Goal: Task Accomplishment & Management: Complete application form

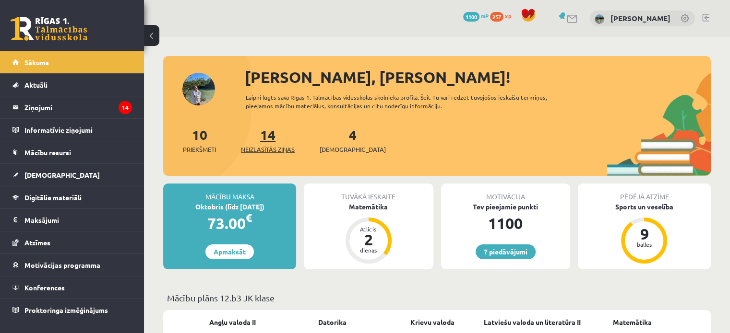
click at [270, 147] on span "Neizlasītās ziņas" at bounding box center [268, 150] width 54 height 10
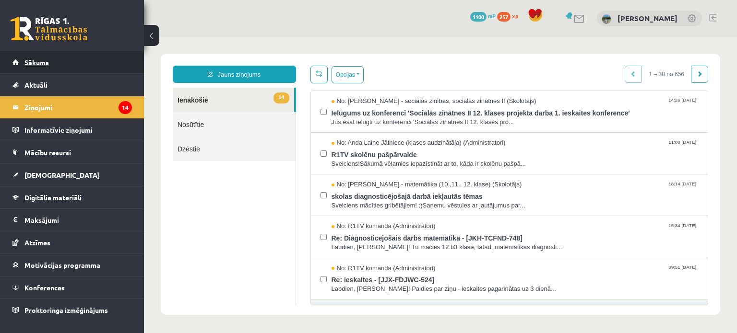
click at [61, 57] on link "Sākums" at bounding box center [71, 62] width 119 height 22
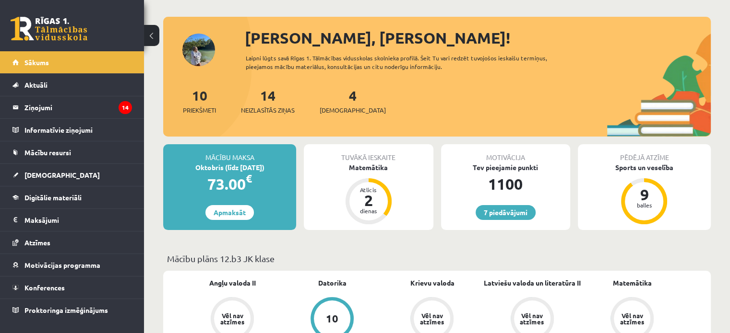
scroll to position [58, 0]
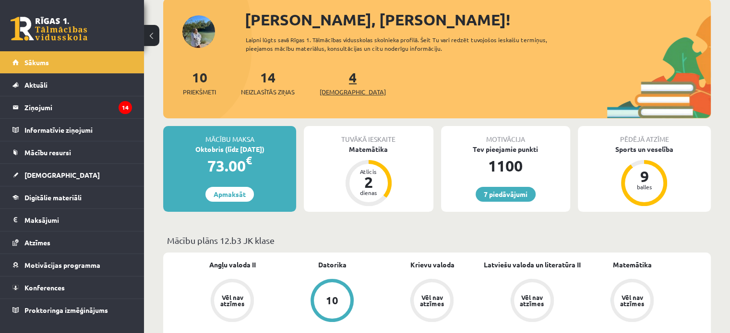
click at [341, 91] on span "[DEMOGRAPHIC_DATA]" at bounding box center [353, 92] width 66 height 10
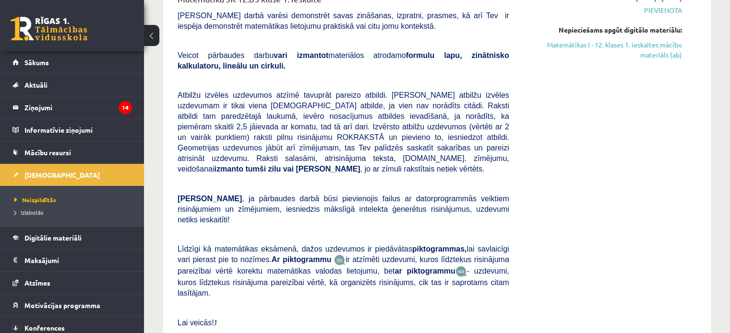
scroll to position [462, 0]
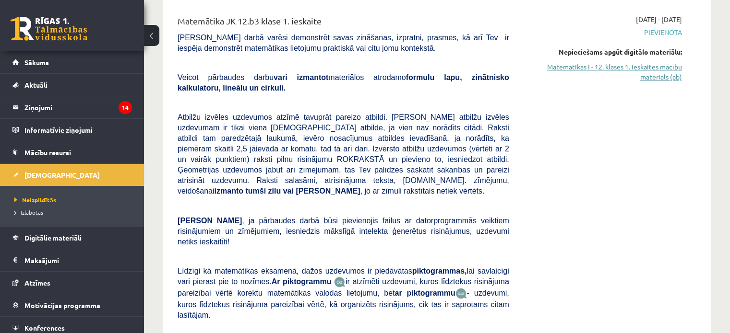
click at [645, 62] on link "Matemātikas I - 12. klases 1. ieskaites mācību materiāls (ab)" at bounding box center [602, 72] width 158 height 20
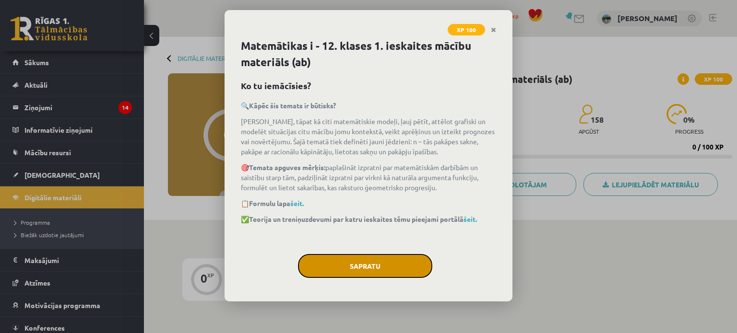
click at [353, 261] on button "Sapratu" at bounding box center [365, 266] width 134 height 24
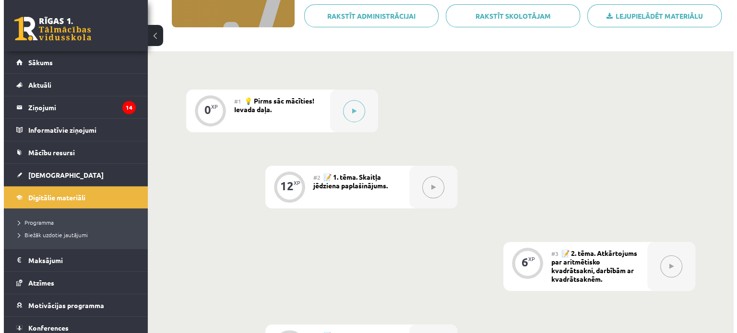
scroll to position [170, 0]
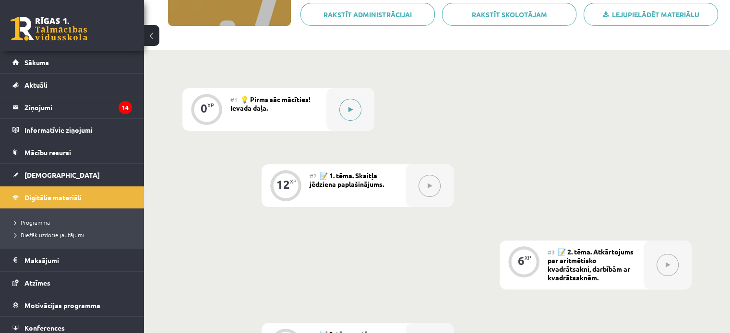
click at [351, 108] on icon at bounding box center [350, 110] width 4 height 6
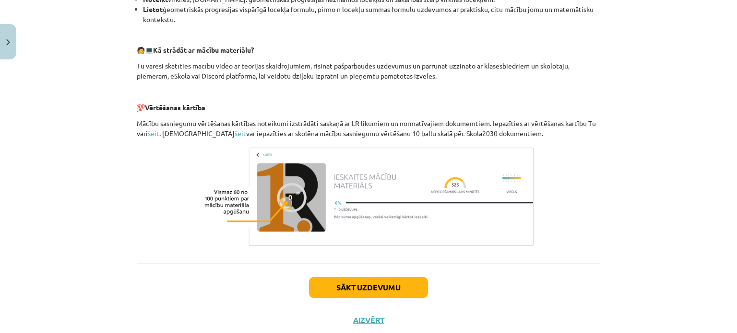
scroll to position [438, 0]
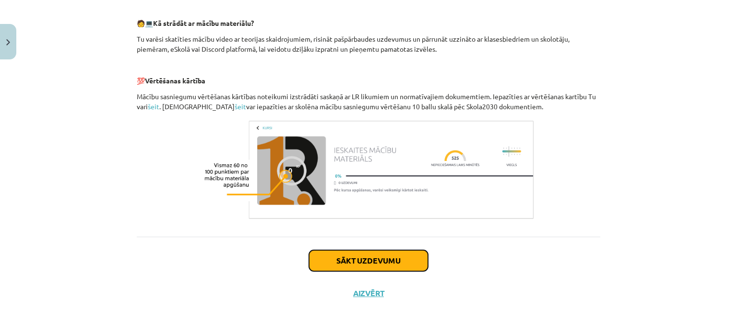
click at [402, 261] on button "Sākt uzdevumu" at bounding box center [368, 260] width 119 height 21
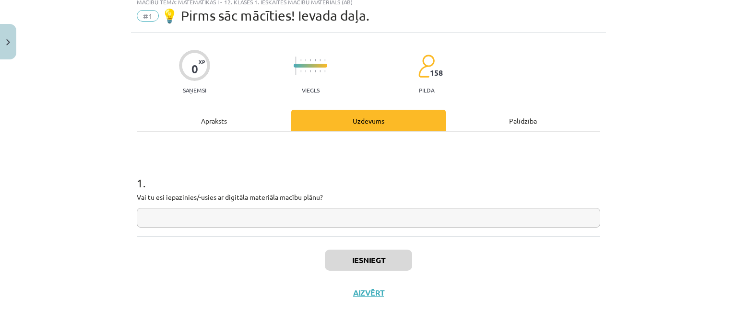
scroll to position [24, 0]
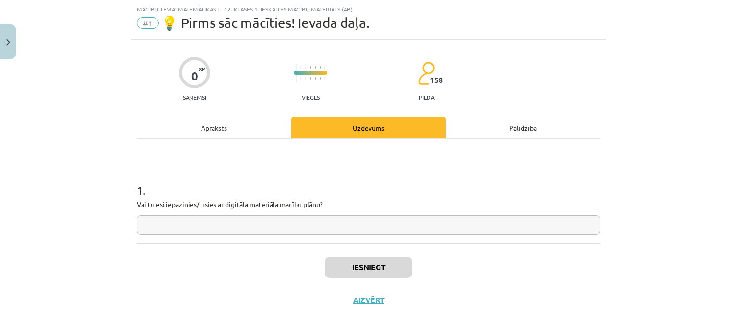
click at [368, 234] on input "text" at bounding box center [368, 225] width 463 height 20
type input "**"
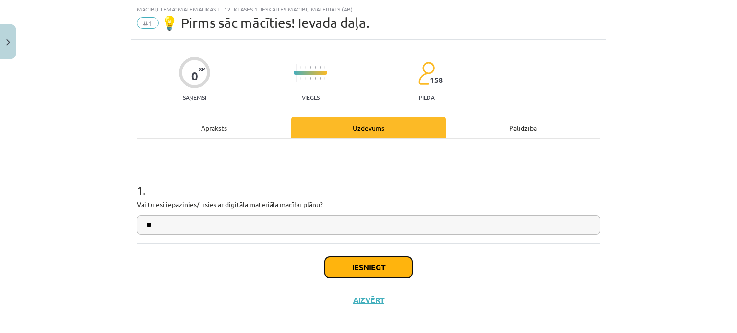
click at [358, 262] on button "Iesniegt" at bounding box center [368, 267] width 87 height 21
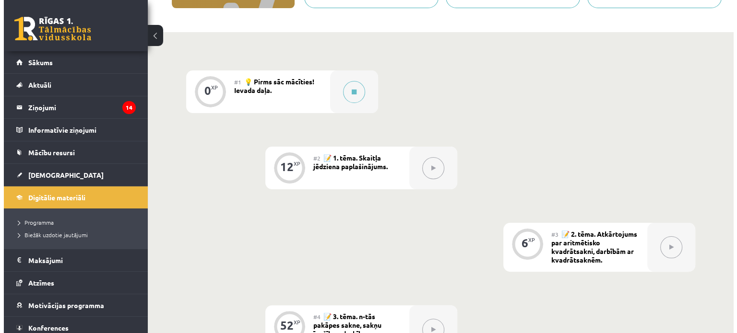
scroll to position [187, 0]
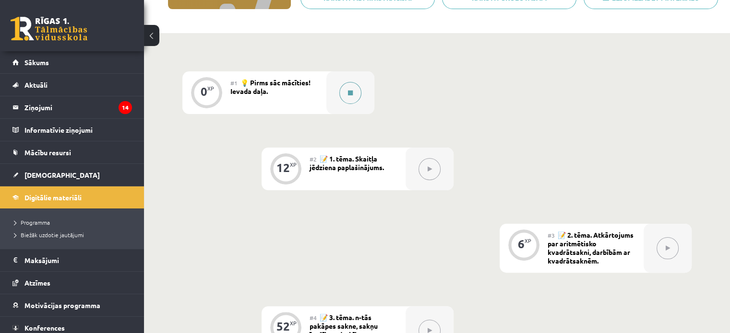
click at [351, 95] on icon at bounding box center [350, 93] width 5 height 6
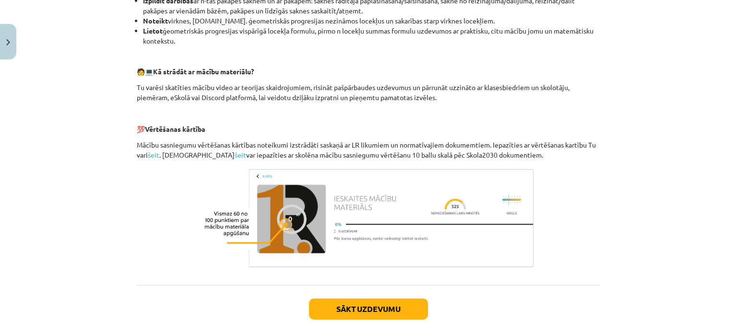
scroll to position [421, 0]
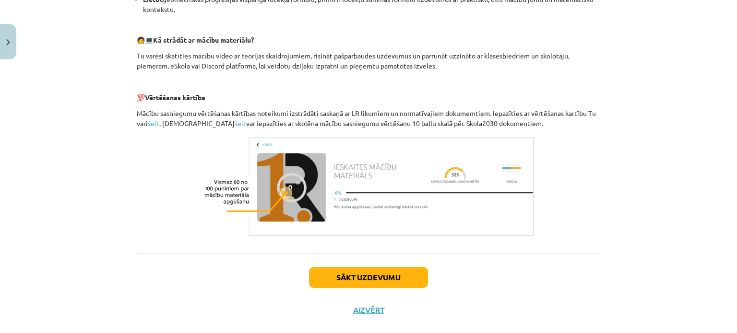
click at [372, 261] on div "Sākt uzdevumu Aizvērt" at bounding box center [368, 287] width 463 height 67
click at [372, 281] on button "Sākt uzdevumu" at bounding box center [368, 277] width 119 height 21
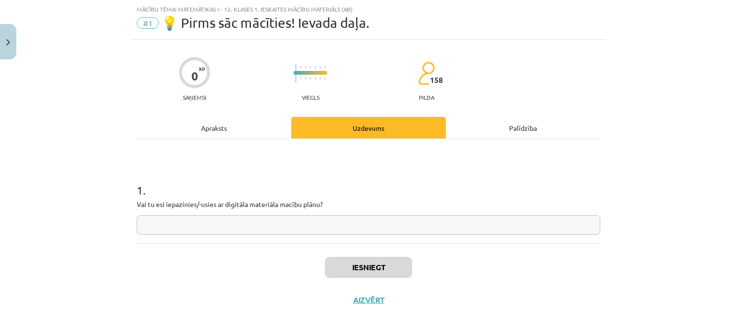
click at [371, 223] on input "text" at bounding box center [368, 225] width 463 height 20
type input "**"
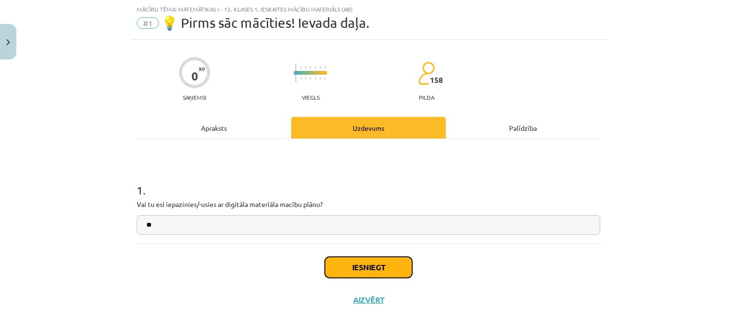
click at [362, 271] on button "Iesniegt" at bounding box center [368, 267] width 87 height 21
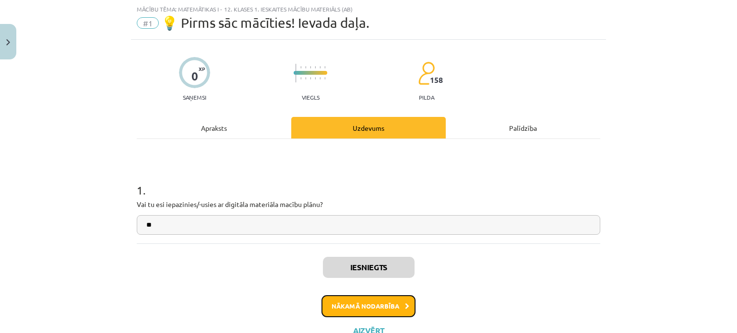
click at [371, 301] on button "Nākamā nodarbība" at bounding box center [368, 307] width 94 height 22
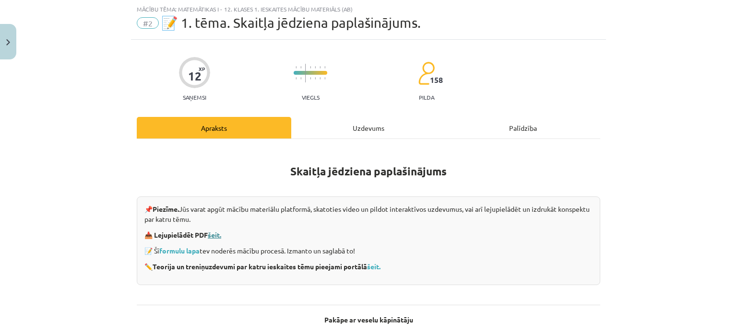
click at [216, 232] on link "šeit." at bounding box center [214, 235] width 13 height 9
click at [177, 248] on link "formulu lapa" at bounding box center [179, 251] width 40 height 9
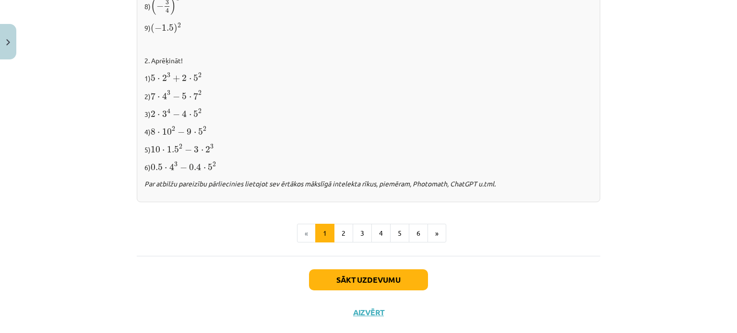
scroll to position [1055, 0]
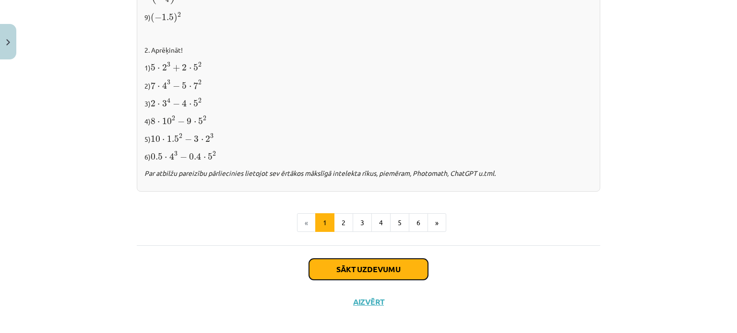
click at [357, 265] on button "Sākt uzdevumu" at bounding box center [368, 269] width 119 height 21
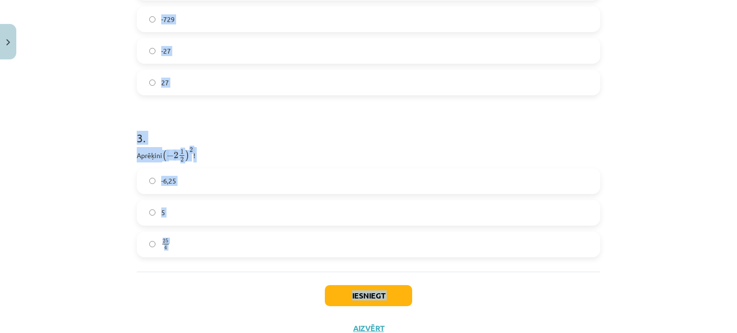
scroll to position [585, 0]
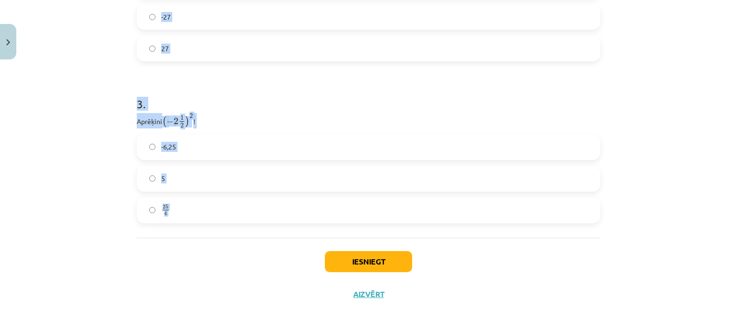
drag, startPoint x: 128, startPoint y: 187, endPoint x: 180, endPoint y: 255, distance: 86.2
copy form "1 . Atzīmē visus skaitļus, kuri ir kāda vesela skaitļa kvadrāts! 60 100 33 16 4…"
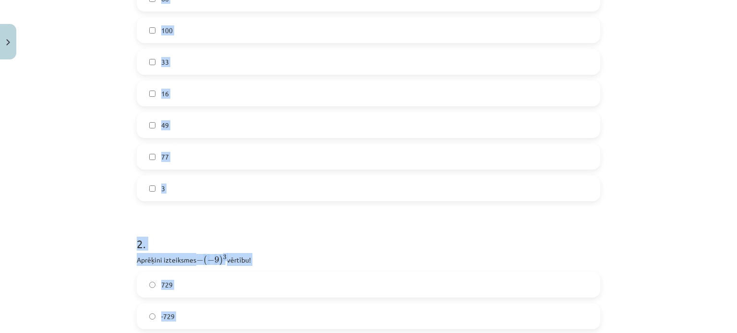
scroll to position [186, 0]
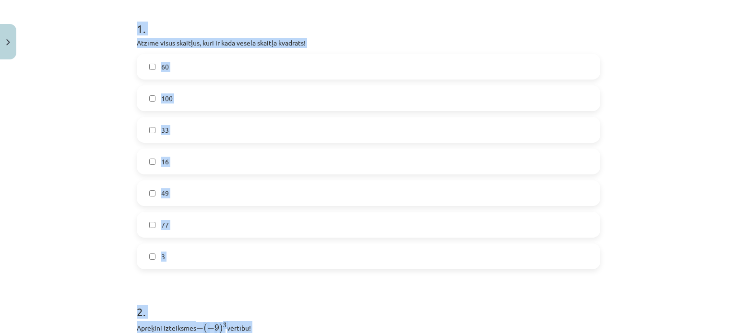
click at [605, 48] on div "Mācību tēma: Matemātikas i - 12. klases 1. ieskaites mācību materiāls (ab) #2 📝…" at bounding box center [368, 166] width 737 height 333
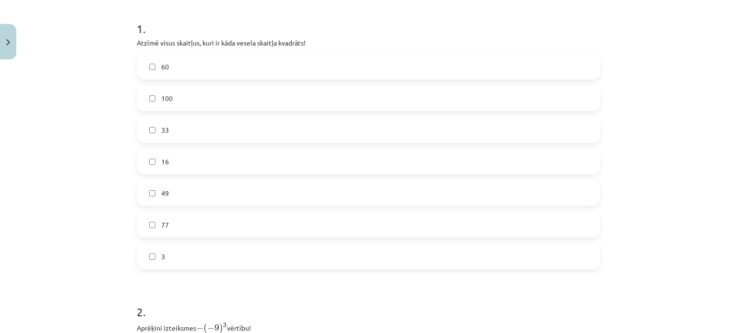
click at [255, 92] on label "100" at bounding box center [369, 98] width 462 height 24
click at [232, 154] on label "16" at bounding box center [369, 162] width 462 height 24
click at [224, 188] on label "49" at bounding box center [369, 193] width 462 height 24
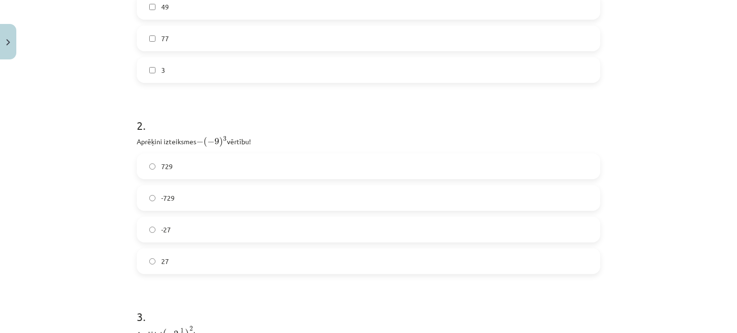
scroll to position [374, 0]
click at [210, 155] on label "729" at bounding box center [369, 165] width 462 height 24
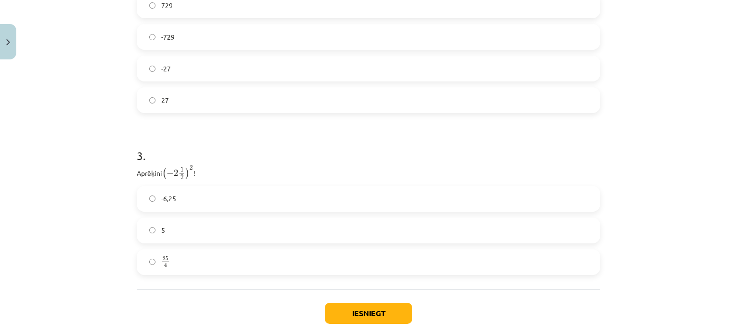
scroll to position [537, 0]
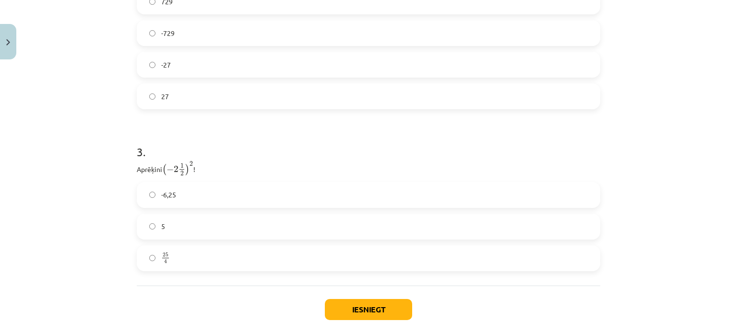
click at [485, 215] on label "5" at bounding box center [369, 227] width 462 height 24
click at [386, 190] on label "-6,25" at bounding box center [369, 195] width 462 height 24
click at [374, 308] on button "Iesniegt" at bounding box center [368, 309] width 87 height 21
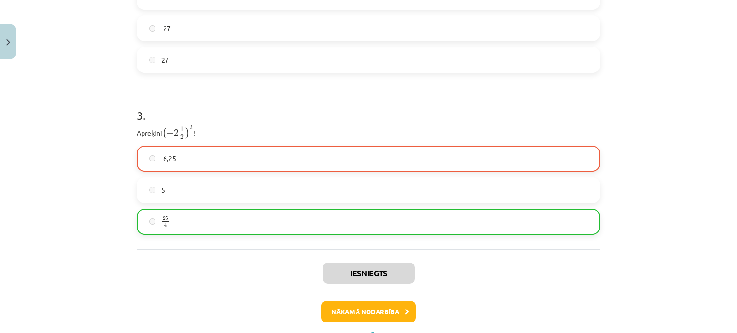
scroll to position [616, 0]
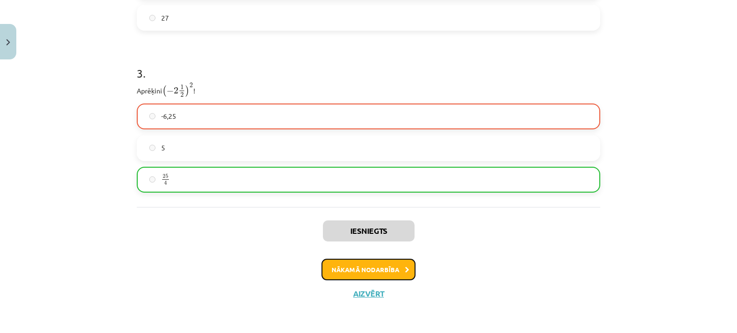
click at [395, 269] on button "Nākamā nodarbība" at bounding box center [368, 270] width 94 height 22
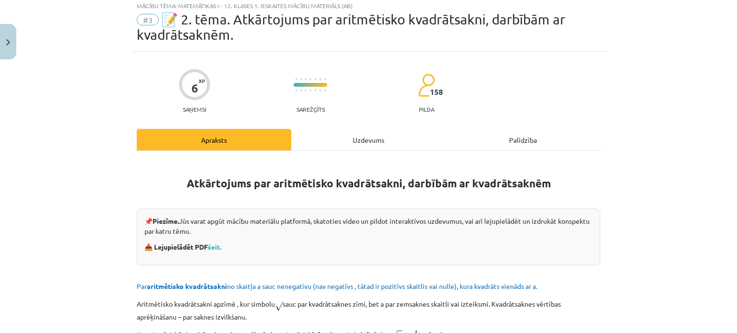
scroll to position [24, 0]
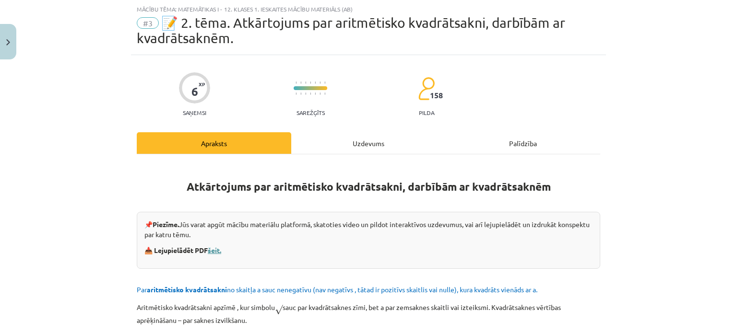
click at [213, 253] on link "šeit." at bounding box center [214, 250] width 13 height 9
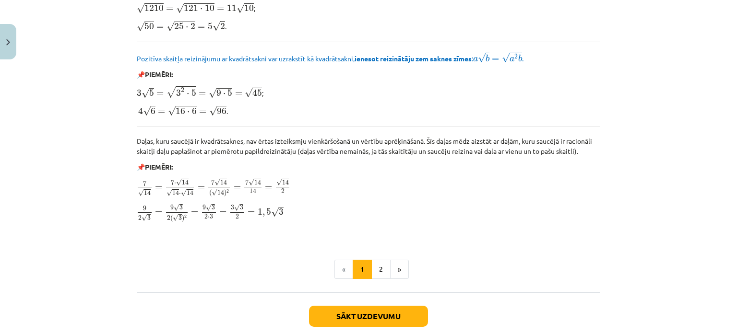
scroll to position [1140, 0]
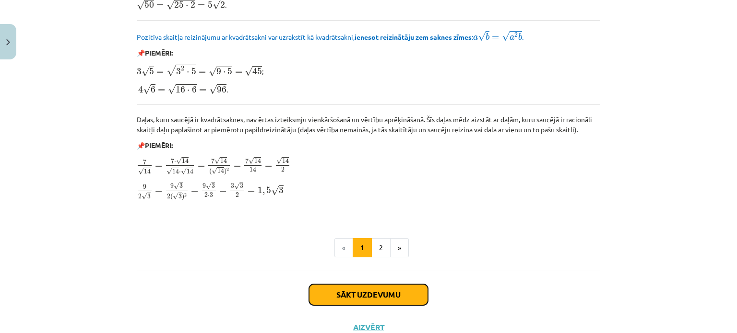
click at [352, 287] on button "Sākt uzdevumu" at bounding box center [368, 295] width 119 height 21
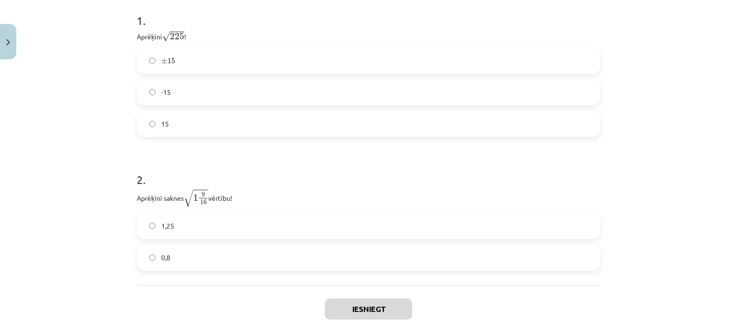
scroll to position [257, 0]
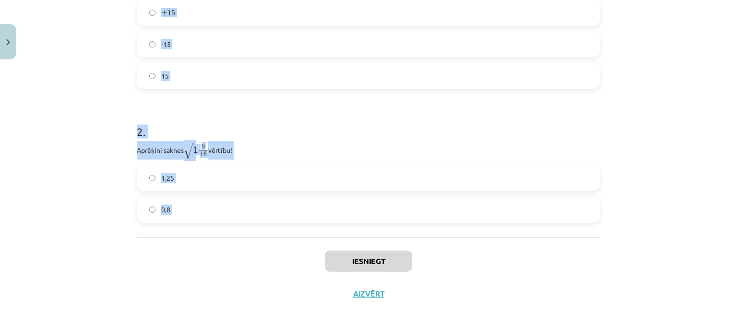
drag, startPoint x: 119, startPoint y: 200, endPoint x: 205, endPoint y: 248, distance: 99.0
click at [205, 248] on div "Mācību tēma: Matemātikas i - 12. klases 1. ieskaites mācību materiāls (ab) #3 📝…" at bounding box center [368, 166] width 737 height 333
copy form "1 . Aprēķini √ 225 225 ! ± 15 ± 15 -15 15 2 . Aprēķini saknes √ 1 9 16 1 9 16 v…"
click at [226, 74] on label "15" at bounding box center [369, 76] width 462 height 24
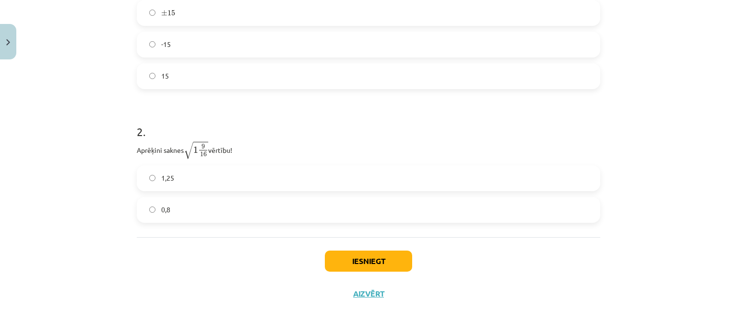
click at [211, 218] on label "0,8" at bounding box center [369, 210] width 462 height 24
click at [371, 259] on button "Iesniegt" at bounding box center [368, 261] width 87 height 21
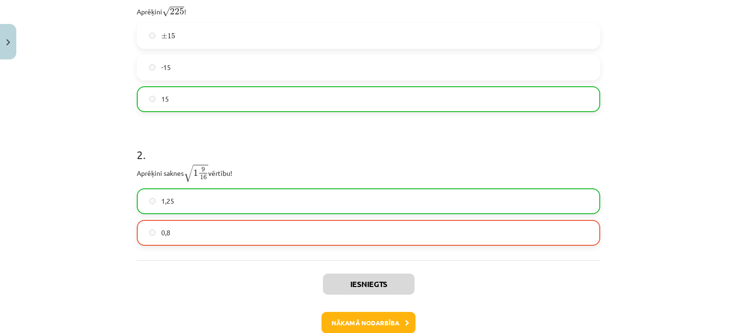
scroll to position [287, 0]
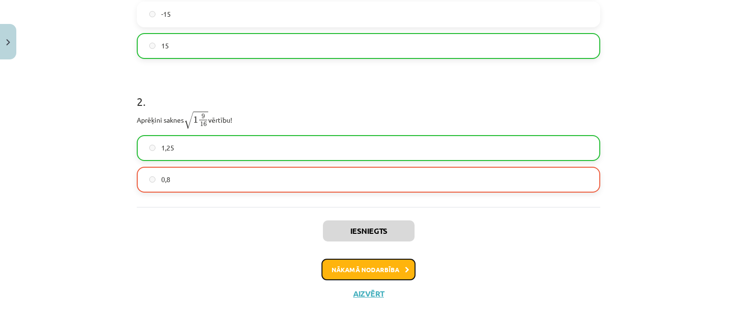
click at [386, 272] on button "Nākamā nodarbība" at bounding box center [368, 270] width 94 height 22
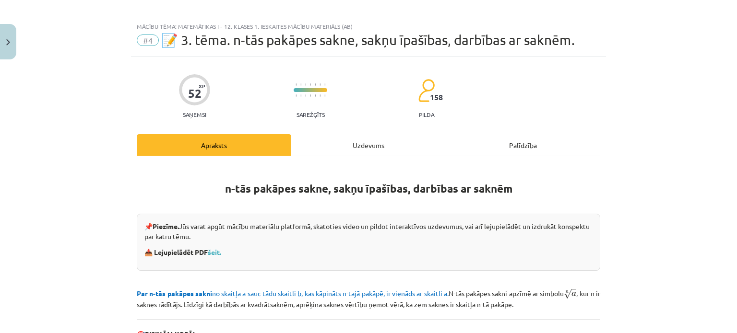
scroll to position [8, 0]
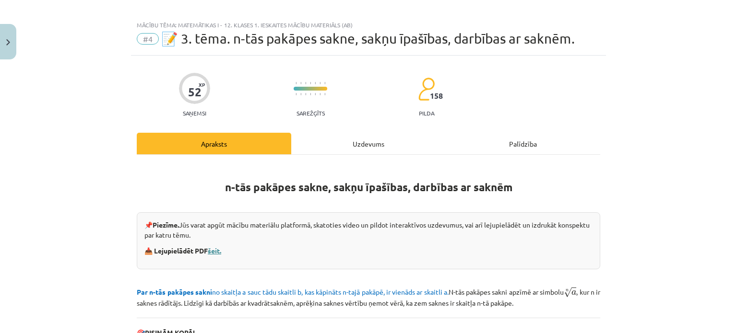
click at [217, 248] on link "šeit." at bounding box center [214, 251] width 13 height 9
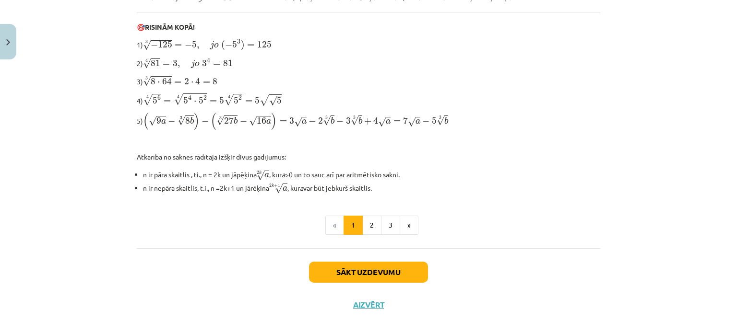
scroll to position [317, 0]
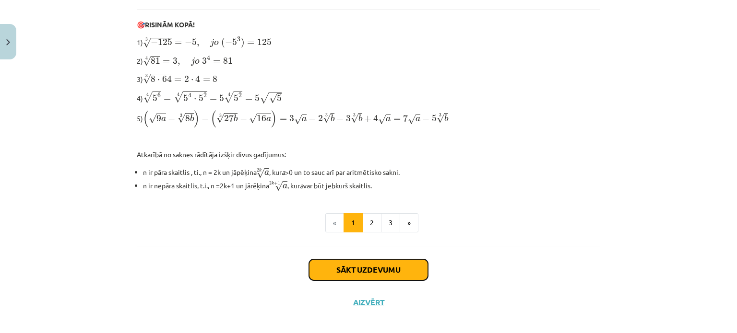
click at [394, 261] on button "Sākt uzdevumu" at bounding box center [368, 270] width 119 height 21
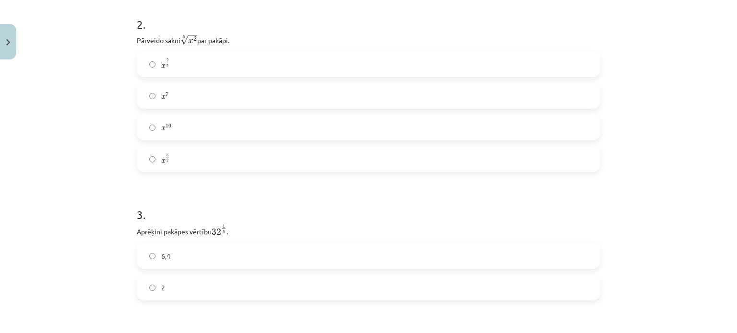
scroll to position [347, 0]
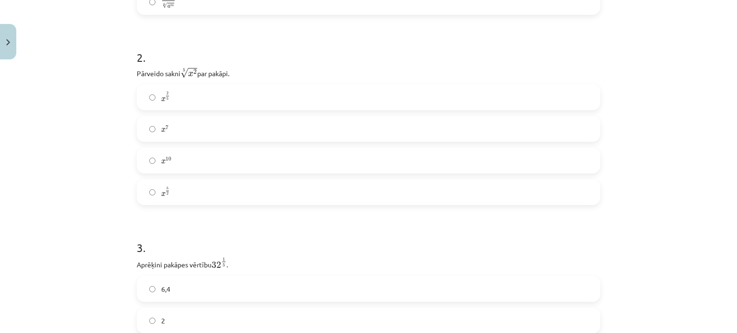
click at [573, 97] on label "x 2 5 x 2 5" at bounding box center [369, 97] width 462 height 24
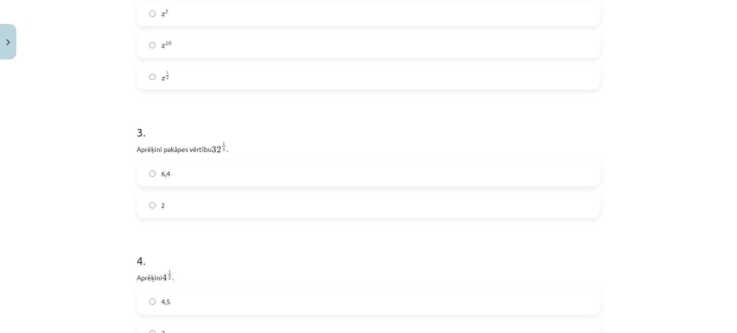
scroll to position [503, 0]
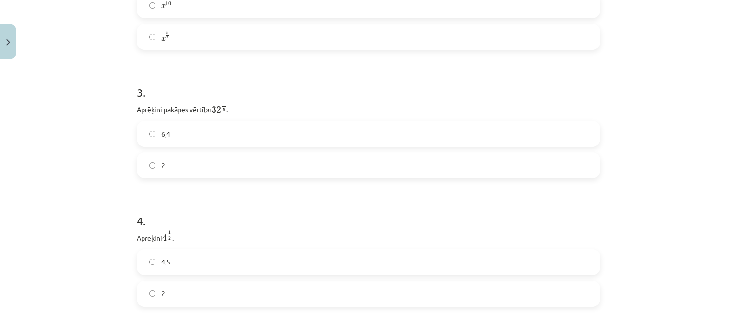
click at [535, 153] on div "6,4 2" at bounding box center [368, 150] width 463 height 58
click at [546, 168] on label "2" at bounding box center [369, 166] width 462 height 24
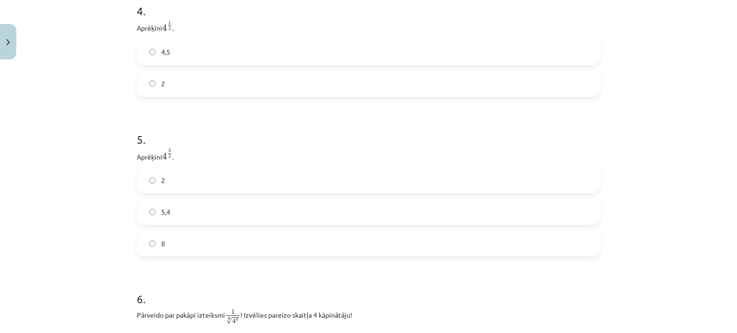
scroll to position [710, 0]
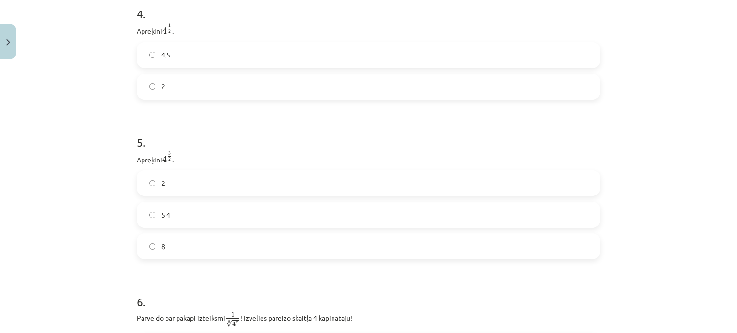
click at [568, 87] on label "2" at bounding box center [369, 87] width 462 height 24
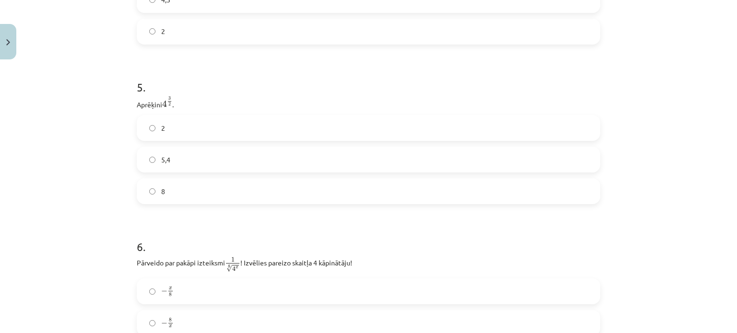
scroll to position [774, 0]
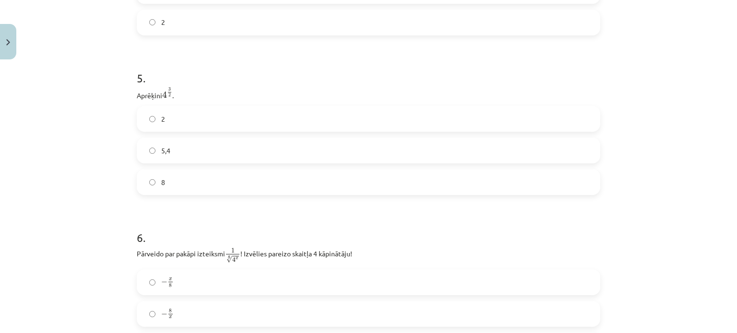
click at [447, 182] on label "8" at bounding box center [369, 182] width 462 height 24
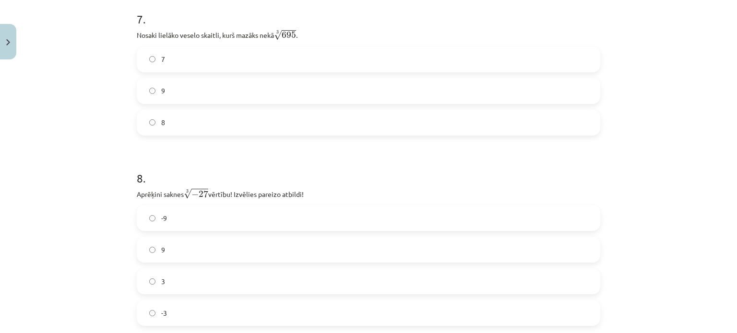
scroll to position [1195, 0]
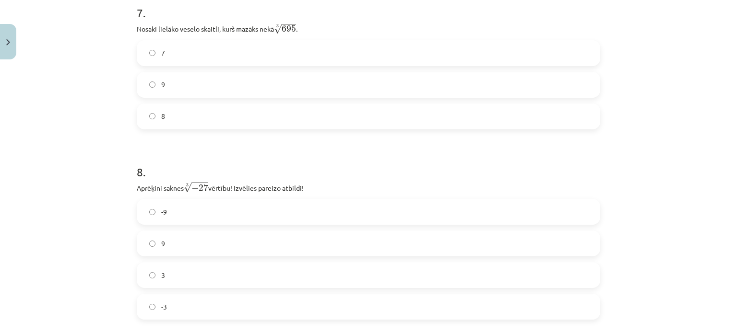
click at [547, 61] on label "7" at bounding box center [369, 53] width 462 height 24
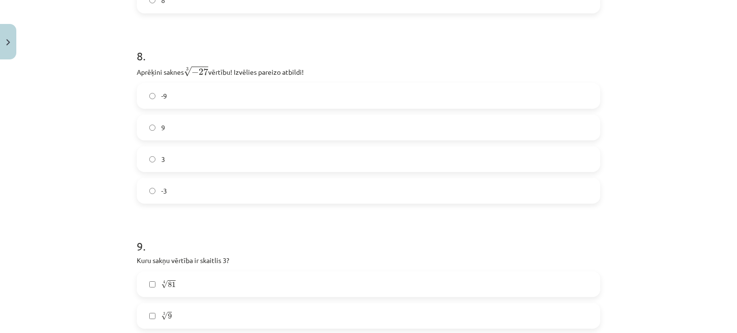
scroll to position [1323, 0]
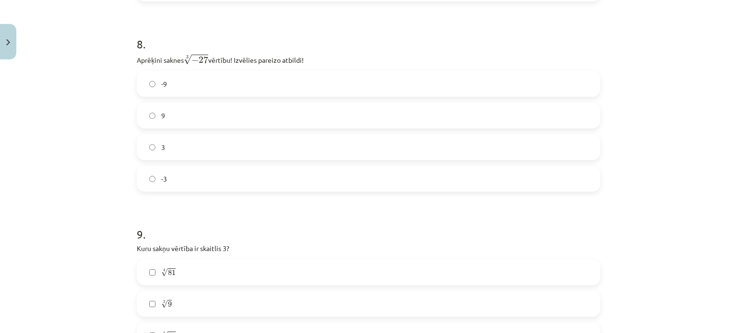
click at [568, 190] on label "-3" at bounding box center [369, 179] width 462 height 24
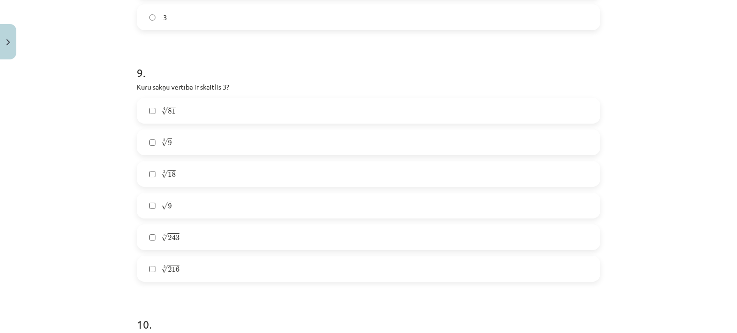
scroll to position [1491, 0]
click at [319, 164] on label "3 √ 18 18 3" at bounding box center [369, 168] width 462 height 24
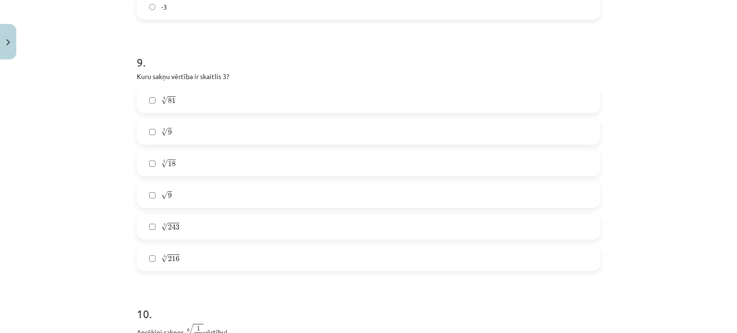
scroll to position [1495, 0]
click at [315, 137] on label "3 √ 9 9 3" at bounding box center [369, 131] width 462 height 24
drag, startPoint x: 141, startPoint y: 87, endPoint x: 282, endPoint y: 252, distance: 217.1
click at [282, 252] on div "9 . Kuru sakņu vērtība ir skaitlis 3? 4 √ 81 81 4 3 √ 9 9 3 3 √ 18 18 3 √ 9 9 5…" at bounding box center [368, 154] width 463 height 233
click at [298, 75] on p "Kuru sakņu vērtība ir skaitlis 3?" at bounding box center [368, 76] width 463 height 10
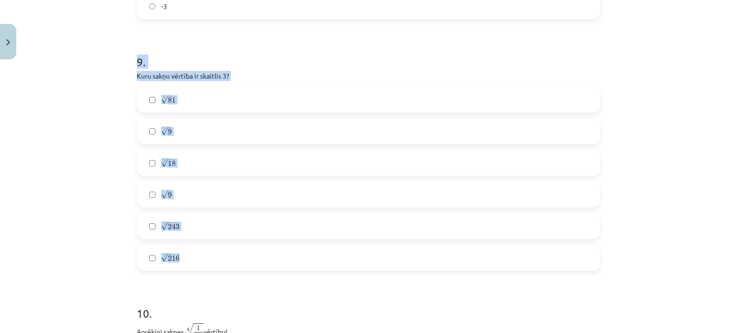
drag, startPoint x: 119, startPoint y: 57, endPoint x: 237, endPoint y: 261, distance: 235.4
click at [237, 261] on div "Mācību tēma: Matemātikas i - 12. klases 1. ieskaites mācību materiāls (ab) #4 📝…" at bounding box center [368, 166] width 737 height 333
copy div "9 . Kuru sakņu vērtība ir skaitlis 3? 4 √ 81 81 4 3 √ 9 9 3 3 √ 18 18 3 √ 9 9 5…"
click at [191, 95] on label "4 √ 81 81 4" at bounding box center [369, 100] width 462 height 24
click at [190, 206] on label "√ 9 9" at bounding box center [369, 195] width 462 height 24
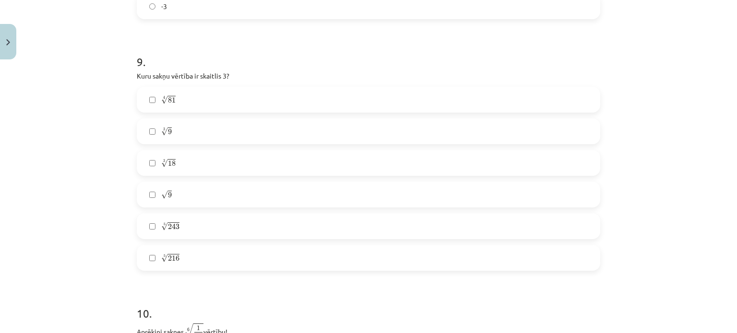
click at [200, 130] on label "3 √ 9 9 3" at bounding box center [369, 131] width 462 height 24
click at [175, 170] on label "3 √ 18 18 3" at bounding box center [369, 163] width 462 height 24
click at [195, 228] on label "5 √ 243 243 5" at bounding box center [369, 226] width 462 height 24
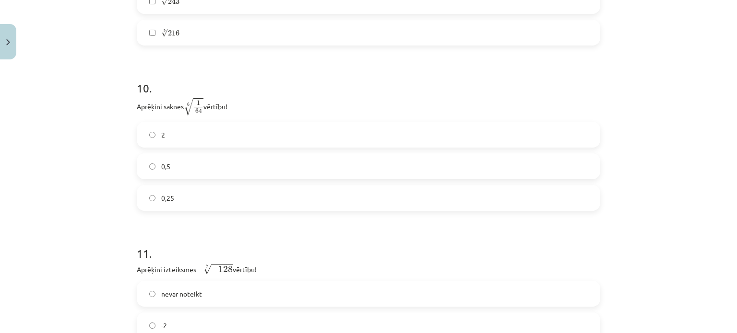
scroll to position [1730, 0]
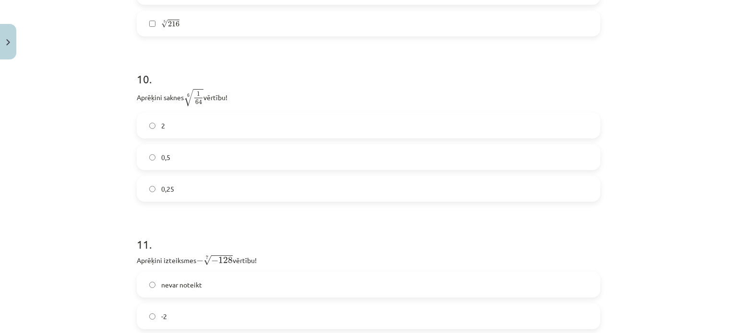
click at [582, 157] on label "0,5" at bounding box center [369, 157] width 462 height 24
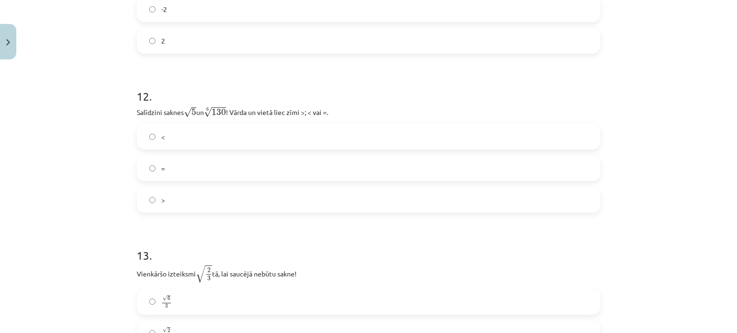
scroll to position [2050, 0]
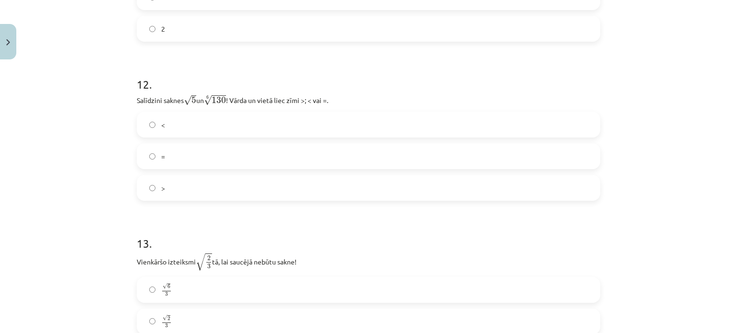
click at [283, 133] on label "<" at bounding box center [369, 125] width 462 height 24
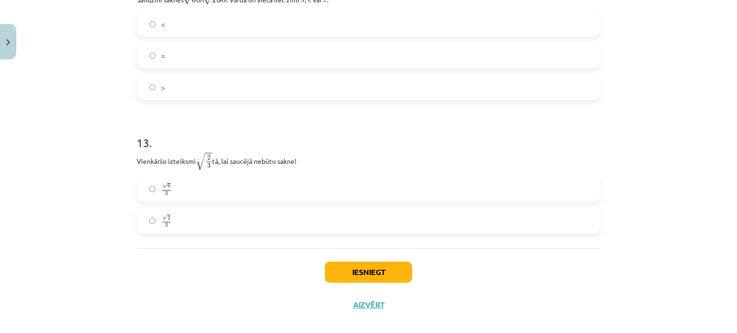
scroll to position [2163, 0]
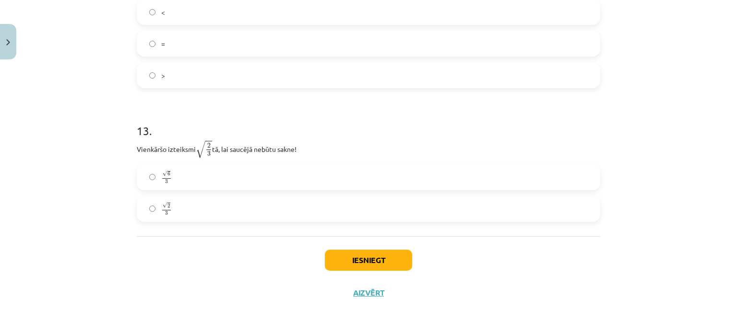
click at [503, 189] on label "√ 6 3 6 3" at bounding box center [369, 178] width 462 height 24
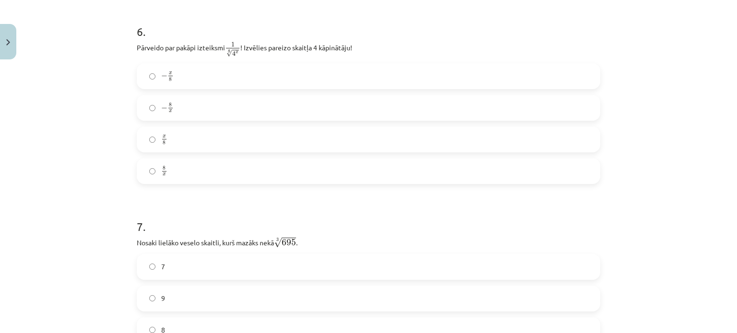
scroll to position [972, 0]
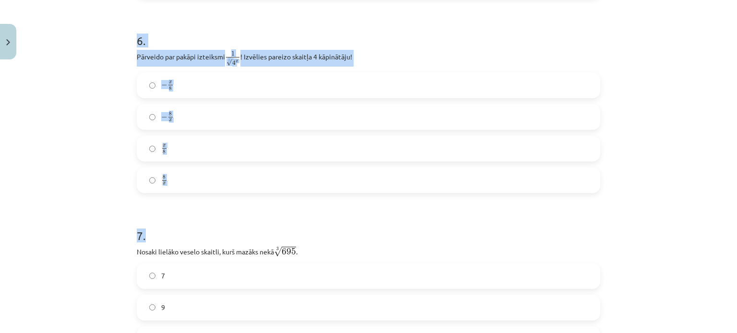
drag, startPoint x: 124, startPoint y: 35, endPoint x: 216, endPoint y: 199, distance: 188.4
click at [216, 199] on div "Mācību tēma: Matemātikas i - 12. klases 1. ieskaites mācību materiāls (ab) #4 📝…" at bounding box center [368, 166] width 737 height 333
click at [199, 23] on h1 "6 ." at bounding box center [368, 32] width 463 height 30
drag, startPoint x: 132, startPoint y: 42, endPoint x: 211, endPoint y: 187, distance: 164.9
click at [211, 187] on div "52 XP Saņemsi Sarežģīts 158 pilda Apraksts Uzdevums Palīdzība 1 . Kura izteiksm…" at bounding box center [368, 296] width 475 height 2408
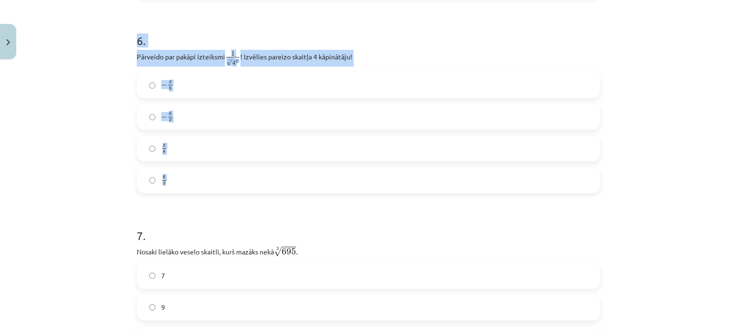
copy div "6 . Pārveido par pakāpi izteiksmi 1 8 √ 4 x 1 4 x 8 ! Izvēlies pareizo skaitļa …"
click at [324, 40] on h1 "6 ." at bounding box center [368, 32] width 463 height 30
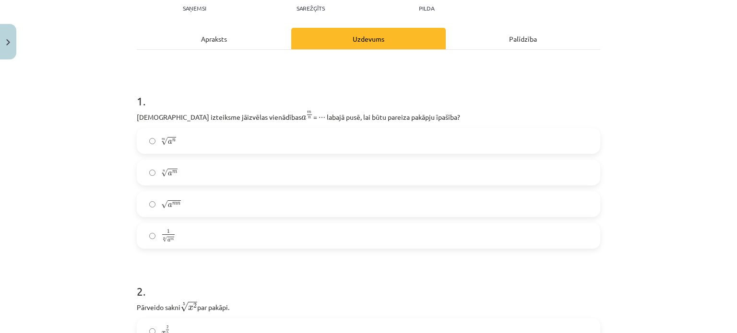
scroll to position [111, 0]
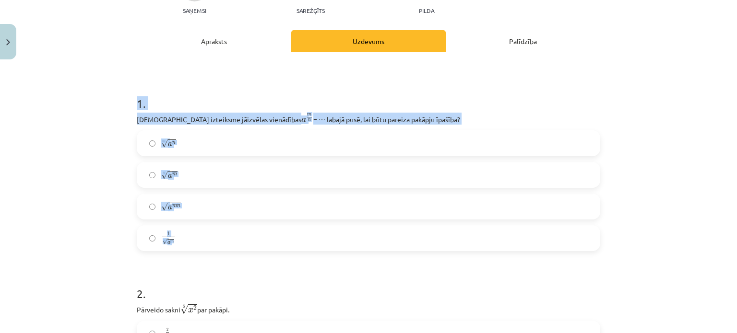
drag, startPoint x: 120, startPoint y: 99, endPoint x: 226, endPoint y: 247, distance: 182.5
click at [226, 247] on div "Mācību tēma: Matemātikas i - 12. klases 1. ieskaites mācību materiāls (ab) #4 📝…" at bounding box center [368, 166] width 737 height 333
copy div "1 . Kura izteiksme jāizvēlas vienādības a m n a m n = ⋯ labajā pusē, lai būtu p…"
click at [237, 176] on label "n √ a m a m n" at bounding box center [369, 175] width 462 height 24
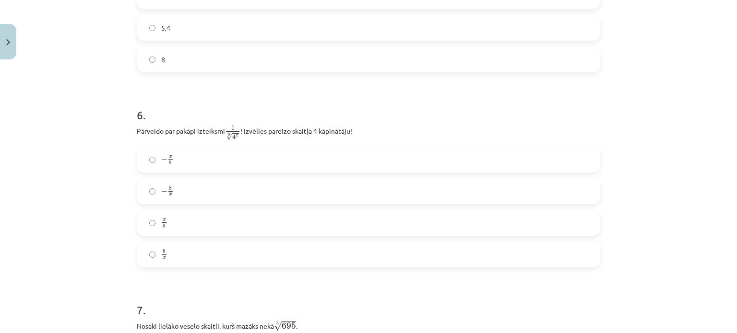
scroll to position [906, 0]
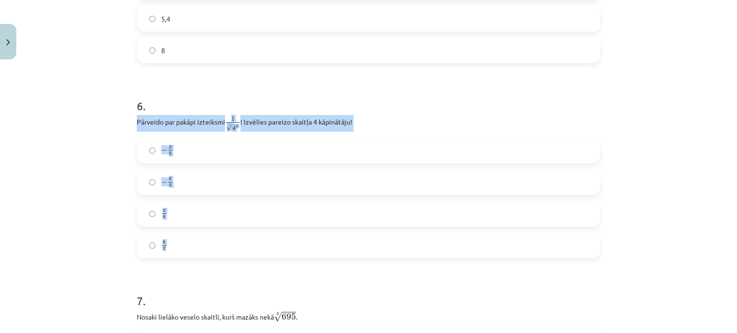
drag, startPoint x: 128, startPoint y: 122, endPoint x: 208, endPoint y: 250, distance: 151.1
copy div "Pārveido par pakāpi izteiksmi 1 8 √ 4 x 1 4 x 8 ! Izvēlies pareizo skaitļa 4 kā…"
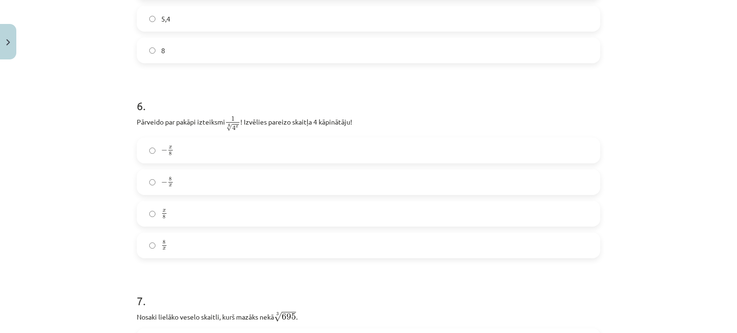
drag, startPoint x: 228, startPoint y: 122, endPoint x: 239, endPoint y: 128, distance: 12.0
click at [239, 128] on p "Pārveido par pakāpi izteiksmi 1 8 √ 4 x 1 4 x 8 ! Izvēlies pareizo skaitļa 4 kā…" at bounding box center [368, 123] width 463 height 17
copy span "1 8 √ 4 x 1 4 x 8"
click at [214, 156] on label "− x 8 − x 8" at bounding box center [369, 151] width 462 height 24
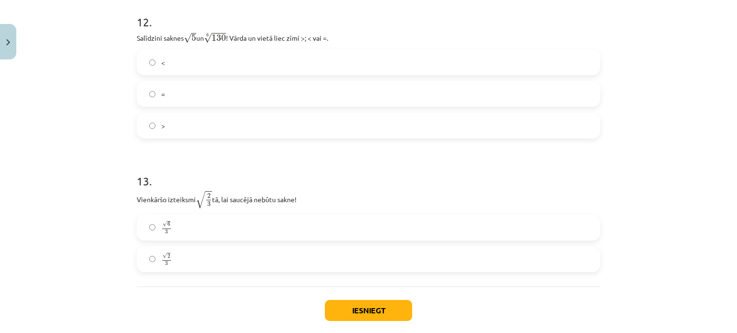
scroll to position [2163, 0]
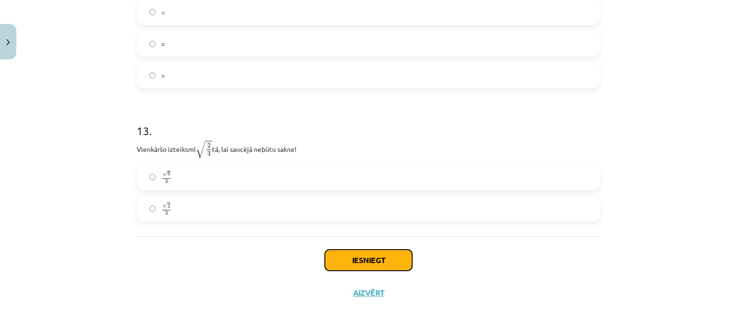
click at [398, 264] on button "Iesniegt" at bounding box center [368, 260] width 87 height 21
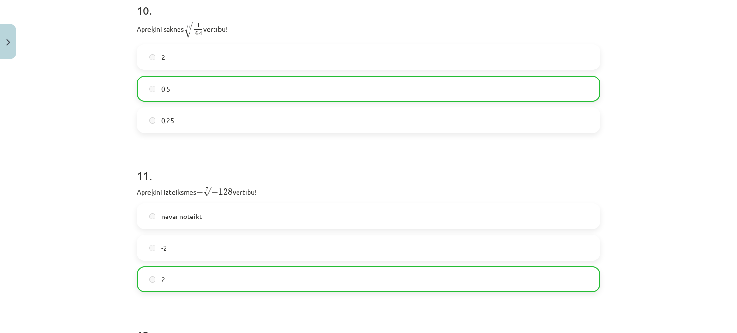
scroll to position [2194, 0]
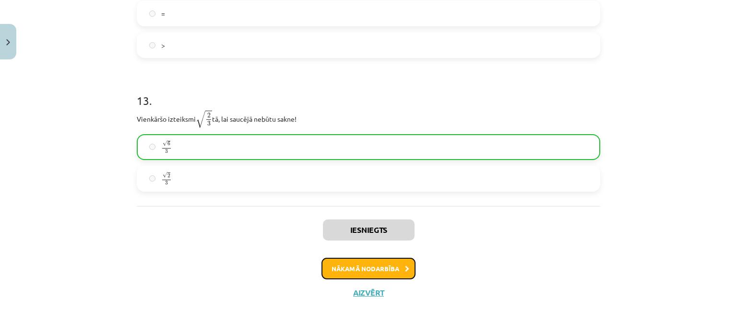
click at [379, 266] on button "Nākamā nodarbība" at bounding box center [368, 269] width 94 height 22
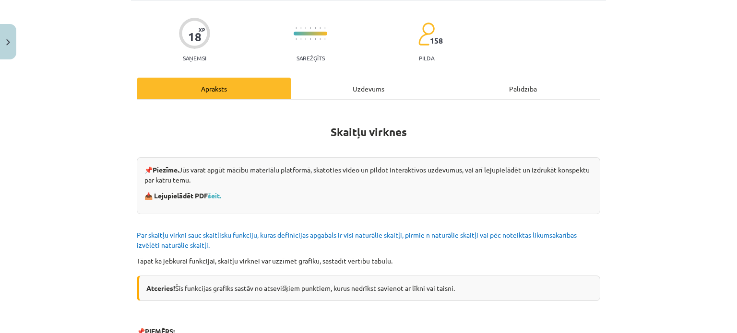
scroll to position [67, 0]
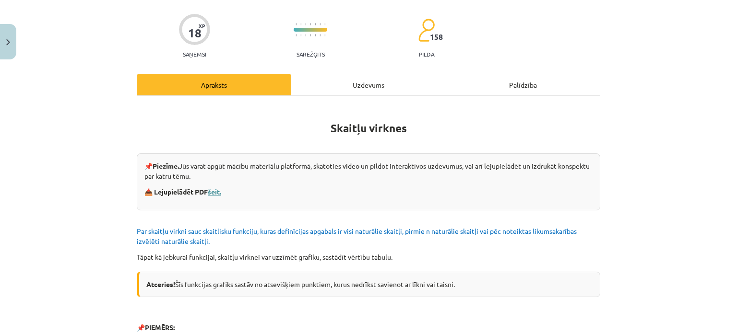
click at [219, 194] on link "šeit." at bounding box center [214, 192] width 13 height 9
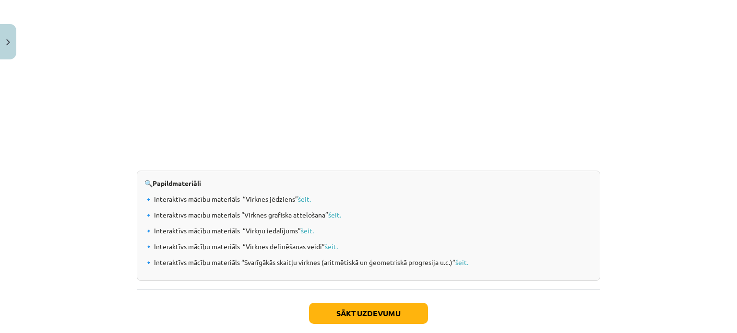
scroll to position [965, 0]
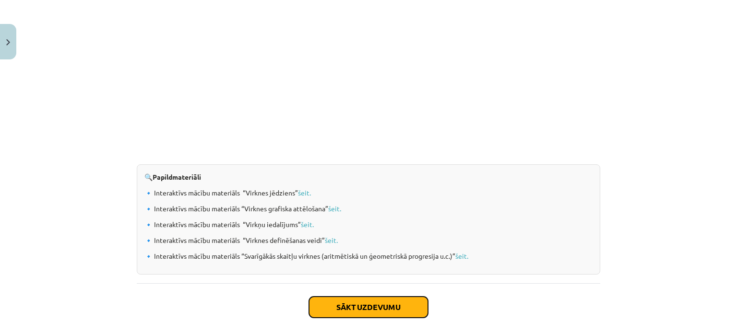
click at [354, 300] on button "Sākt uzdevumu" at bounding box center [368, 307] width 119 height 21
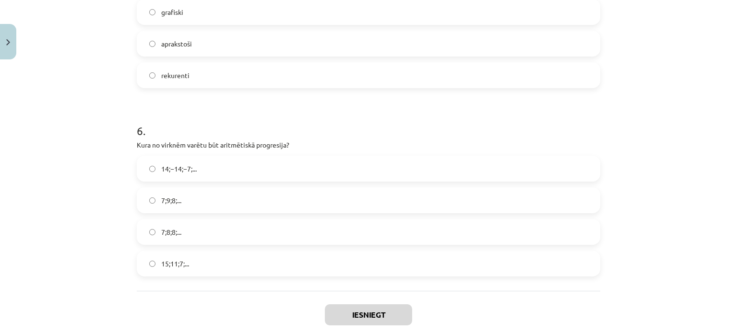
scroll to position [1084, 0]
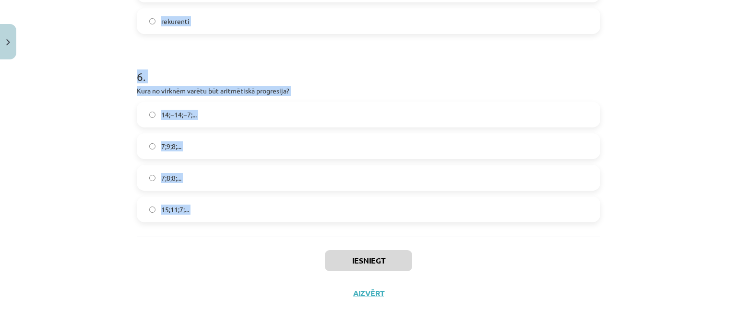
drag, startPoint x: 130, startPoint y: 186, endPoint x: 223, endPoint y: 257, distance: 117.4
copy form "1 . Skaitļu virkne -7; -4; -1; 2; 5; ... ir Ne augoša, ne dilstoša Augoša Konst…"
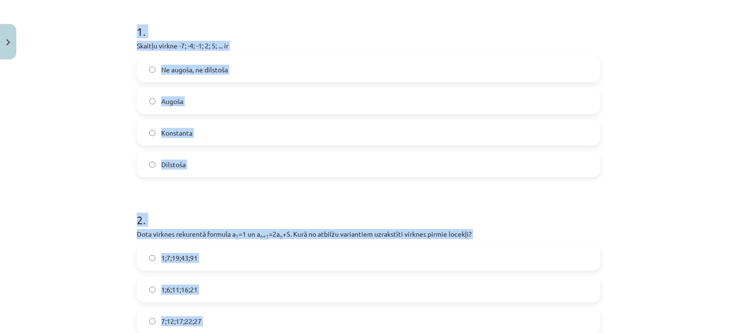
scroll to position [169, 0]
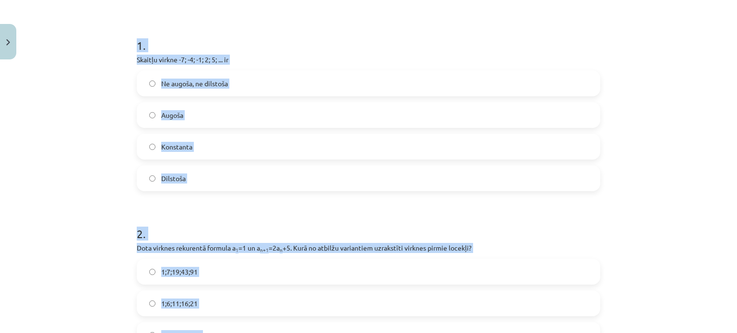
click at [528, 113] on label "Augoša" at bounding box center [369, 115] width 462 height 24
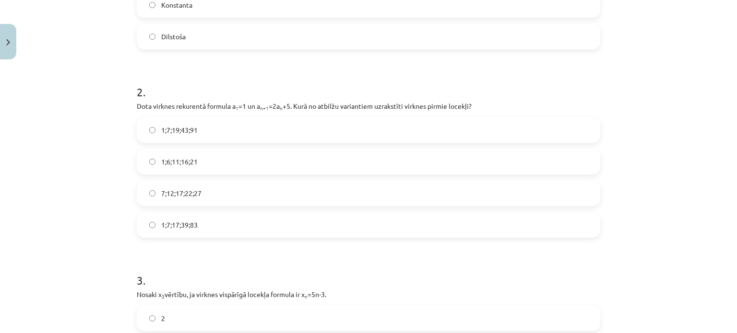
scroll to position [315, 0]
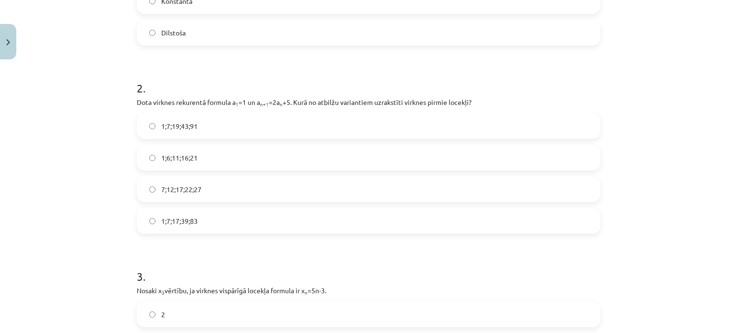
click at [237, 128] on label "1;7;19;43;91" at bounding box center [369, 126] width 462 height 24
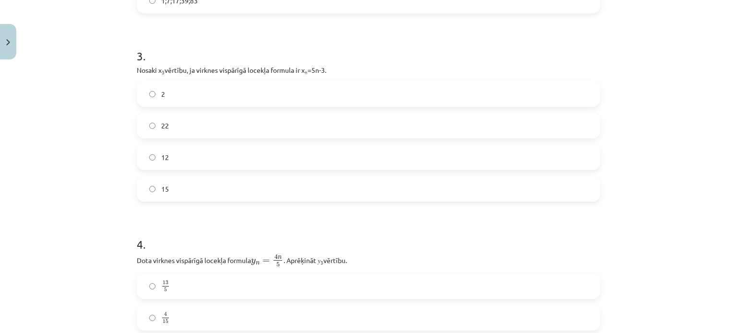
scroll to position [539, 0]
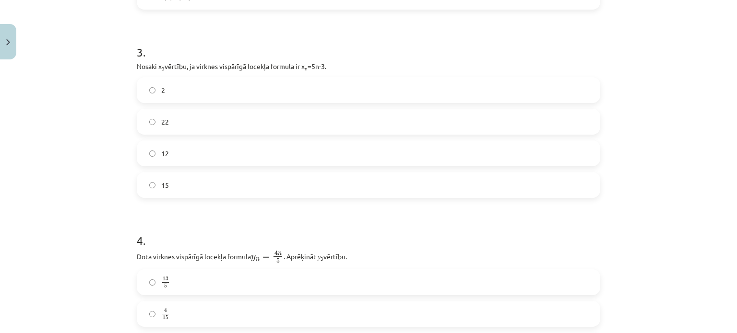
click at [238, 154] on label "12" at bounding box center [369, 154] width 462 height 24
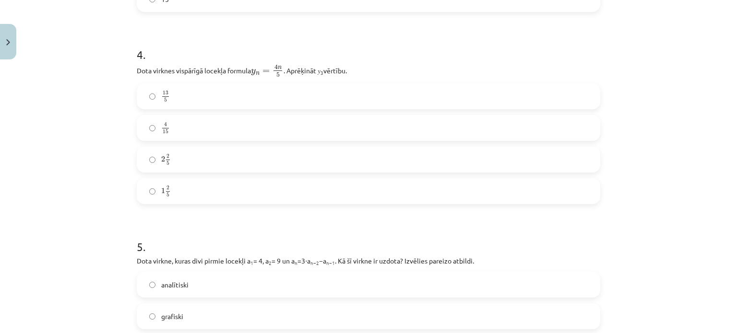
scroll to position [731, 0]
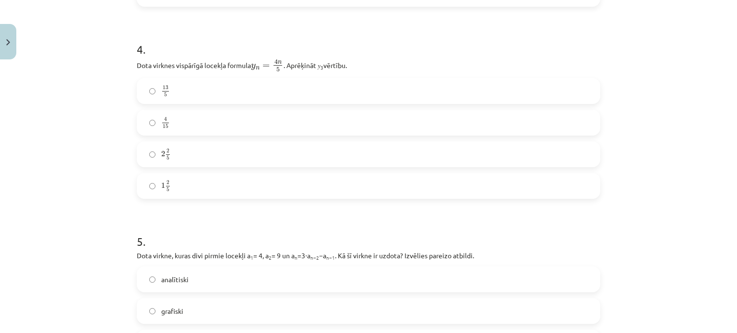
click at [203, 147] on label "2 2 5 2 2 5" at bounding box center [369, 154] width 462 height 24
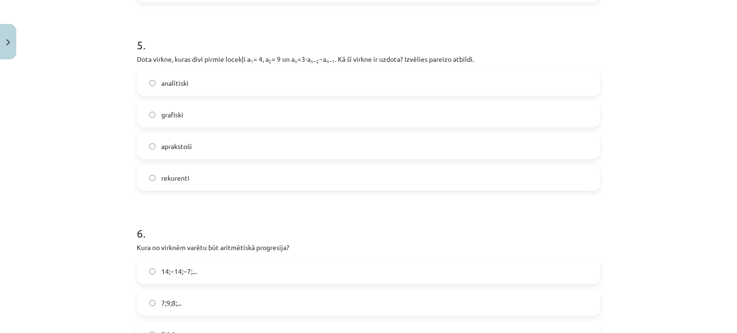
scroll to position [929, 0]
click at [212, 180] on label "rekurenti" at bounding box center [369, 176] width 462 height 24
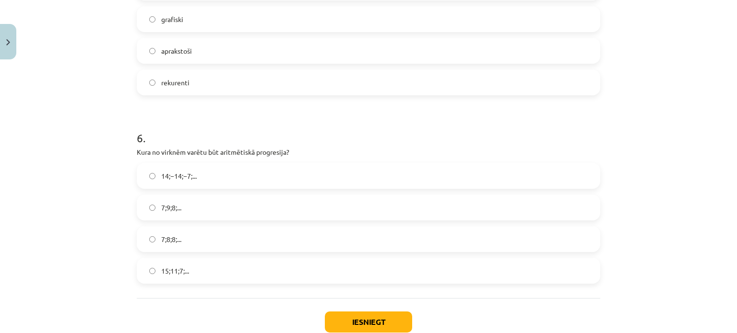
scroll to position [1030, 0]
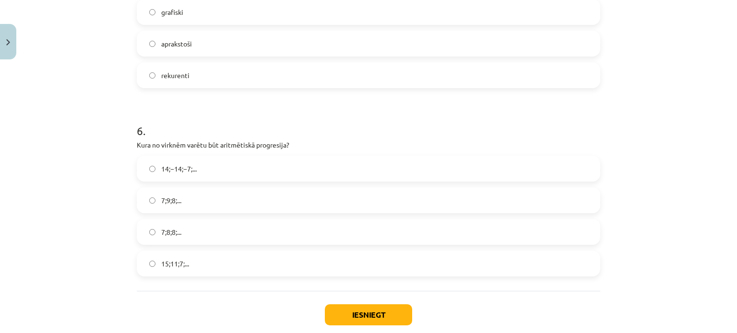
click at [223, 271] on label "15;11;7;..." at bounding box center [369, 264] width 462 height 24
click at [338, 314] on button "Iesniegt" at bounding box center [368, 315] width 87 height 21
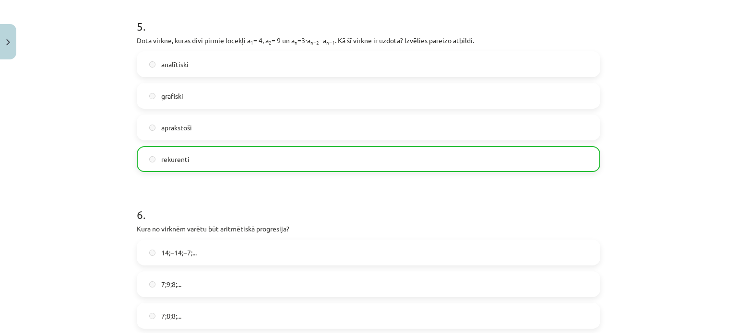
scroll to position [1115, 0]
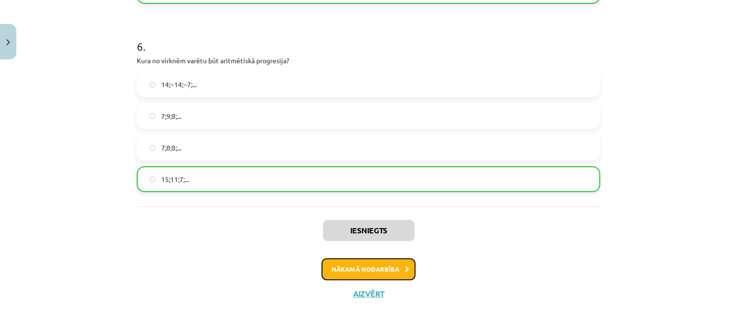
click at [365, 271] on button "Nākamā nodarbība" at bounding box center [368, 270] width 94 height 22
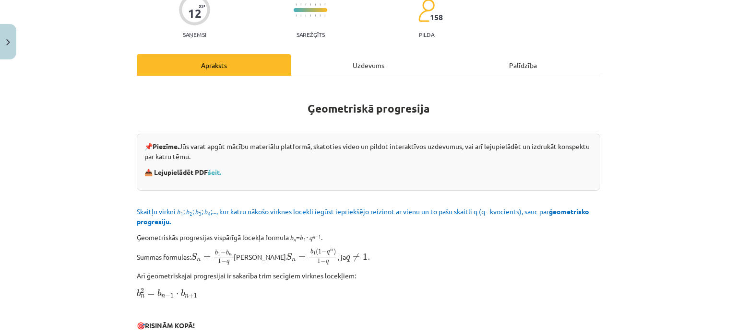
scroll to position [98, 0]
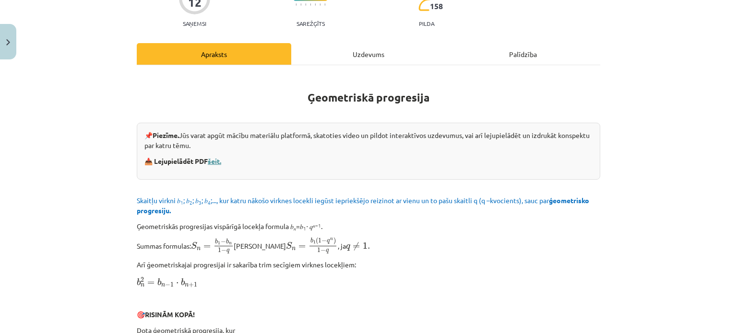
click at [213, 162] on link "šeit." at bounding box center [214, 161] width 13 height 9
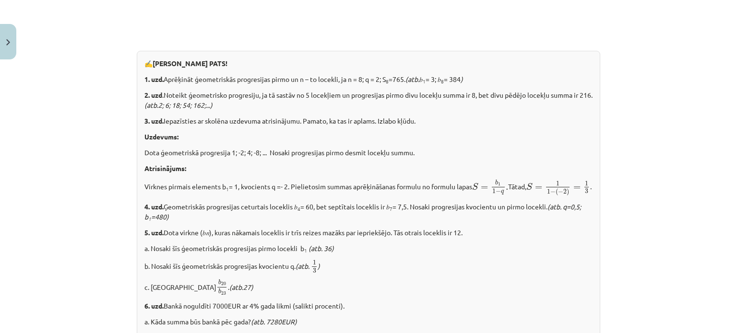
scroll to position [1221, 0]
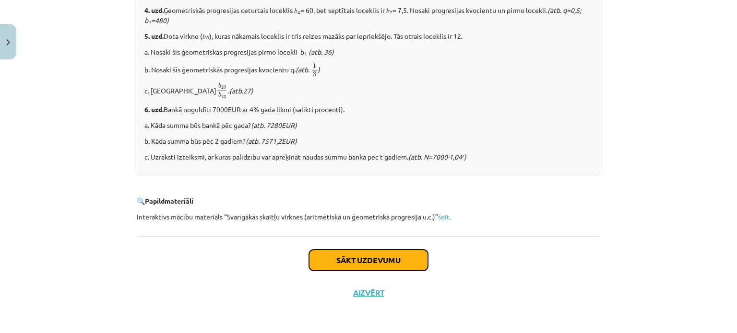
click at [378, 257] on button "Sākt uzdevumu" at bounding box center [368, 260] width 119 height 21
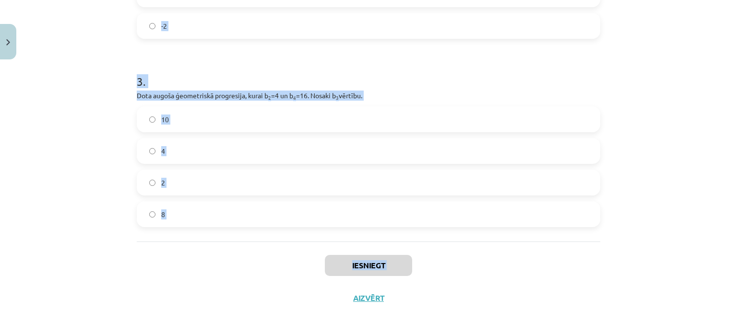
scroll to position [451, 0]
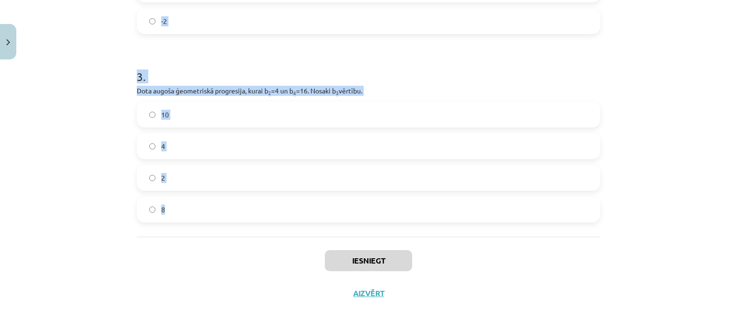
drag, startPoint x: 132, startPoint y: 188, endPoint x: 259, endPoint y: 222, distance: 130.7
copy form "1 . Aprēķini ģeometriskās progresijas nākamo locekli, ja b 1 = 7 un q=5. 35 12 …"
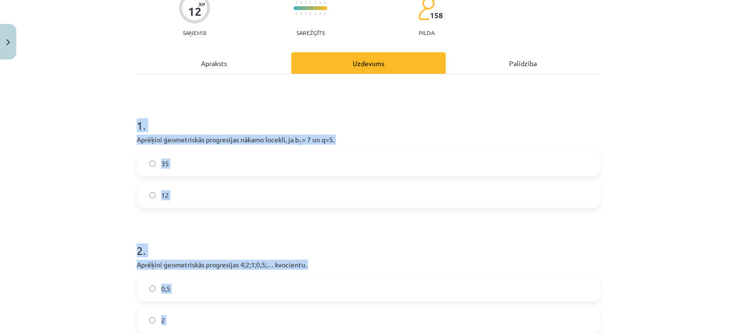
scroll to position [88, 0]
click at [654, 97] on div "Mācību tēma: Matemātikas i - 12. klases 1. ieskaites mācību materiāls (ab) #6 📝…" at bounding box center [368, 166] width 737 height 333
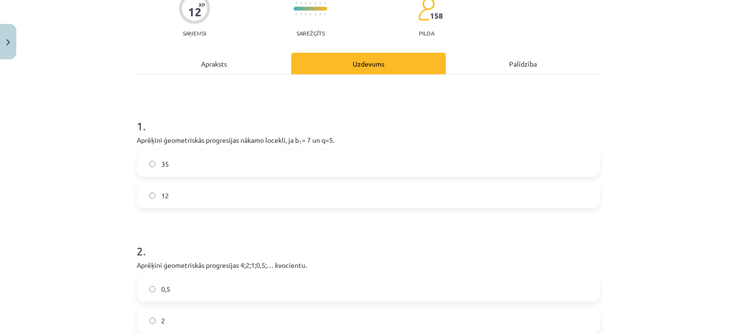
click at [328, 164] on label "35" at bounding box center [369, 164] width 462 height 24
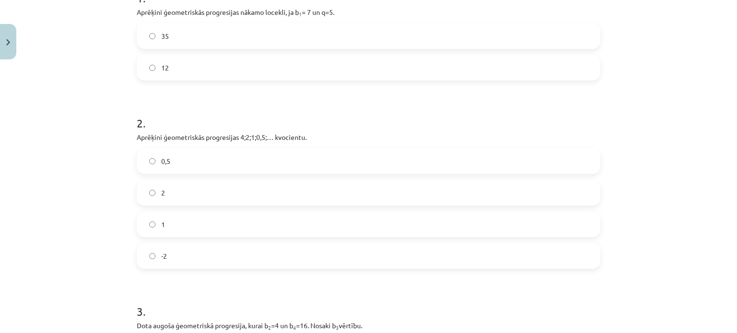
scroll to position [217, 0]
click at [246, 160] on label "0,5" at bounding box center [369, 161] width 462 height 24
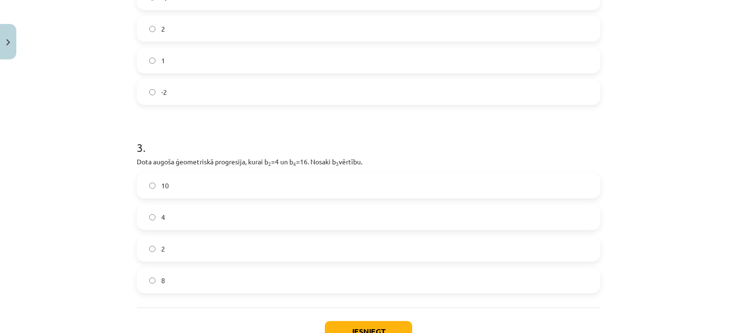
scroll to position [382, 0]
click at [182, 280] on label "8" at bounding box center [369, 279] width 462 height 24
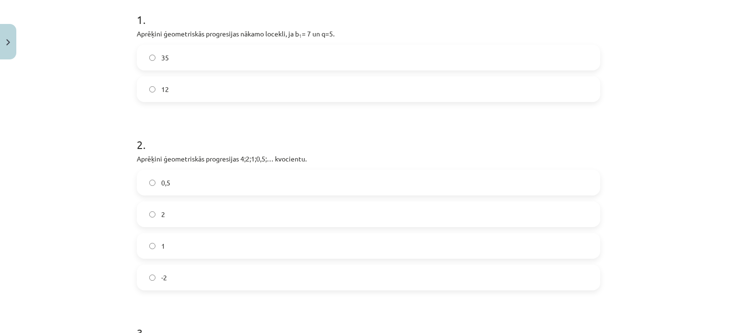
scroll to position [451, 0]
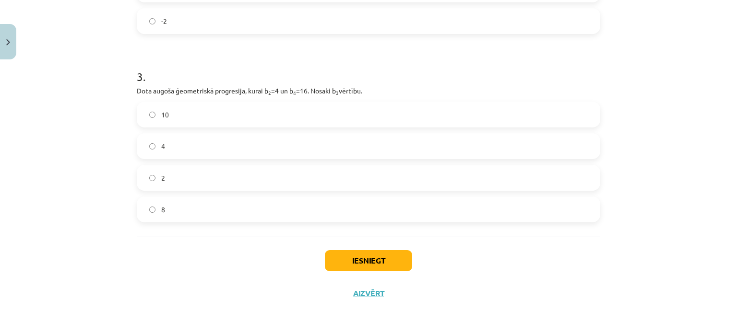
click at [391, 248] on div "Iesniegt Aizvērt" at bounding box center [368, 270] width 463 height 67
click at [395, 263] on button "Iesniegt" at bounding box center [368, 260] width 87 height 21
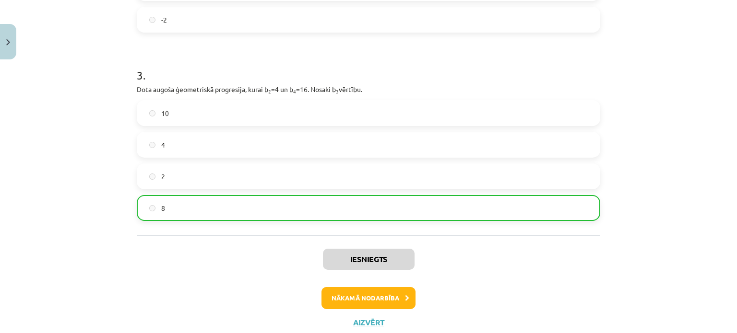
scroll to position [458, 0]
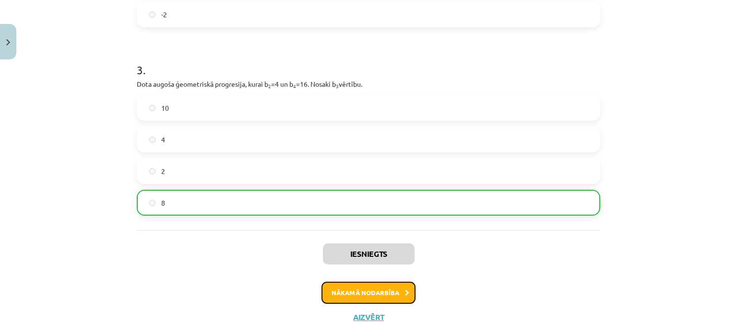
click at [383, 285] on button "Nākamā nodarbība" at bounding box center [368, 293] width 94 height 22
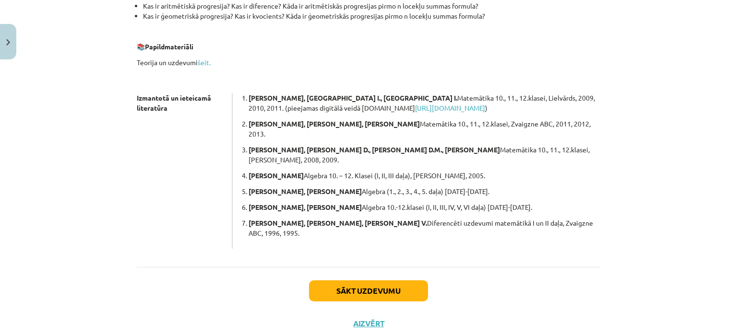
scroll to position [126, 0]
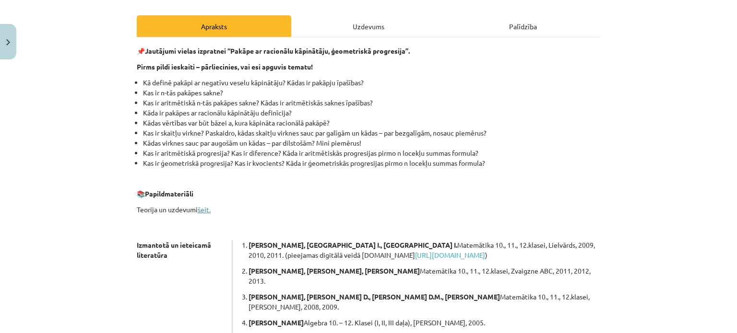
click at [205, 210] on link "šeit." at bounding box center [204, 209] width 13 height 9
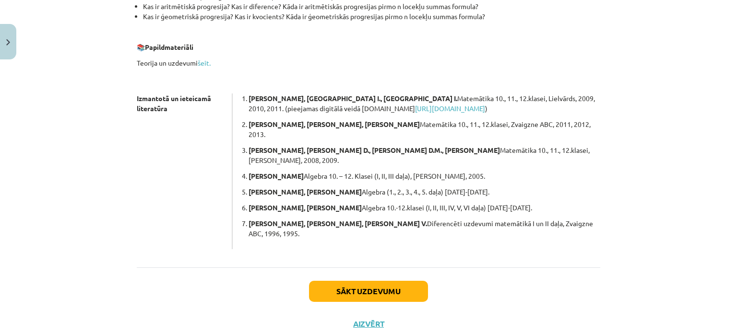
scroll to position [273, 0]
click at [401, 281] on button "Sākt uzdevumu" at bounding box center [368, 291] width 119 height 21
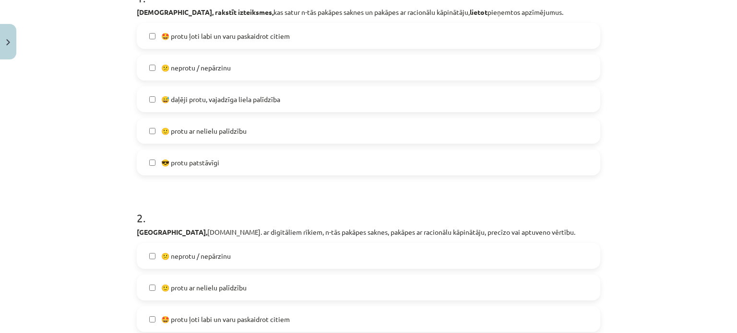
scroll to position [220, 0]
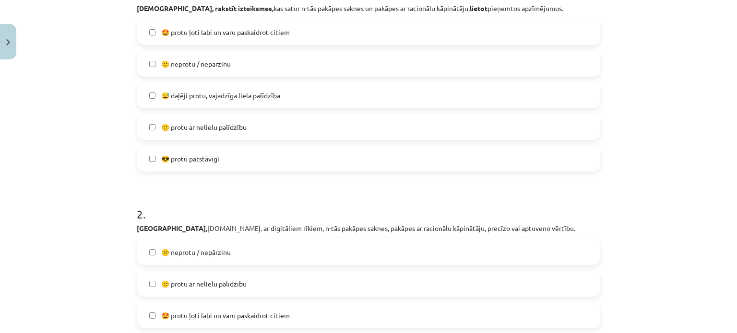
click at [453, 123] on label "🙂 protu ar nelielu palīdzību" at bounding box center [369, 127] width 462 height 24
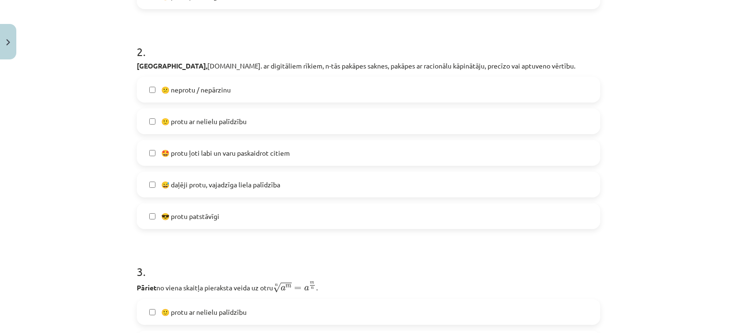
scroll to position [387, 0]
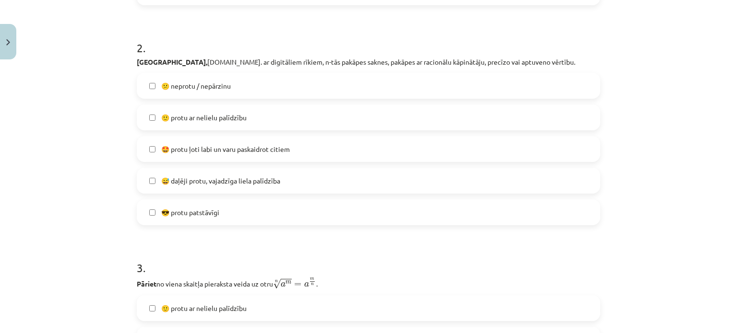
click at [370, 121] on label "🙂 protu ar nelielu palīdzību" at bounding box center [369, 118] width 462 height 24
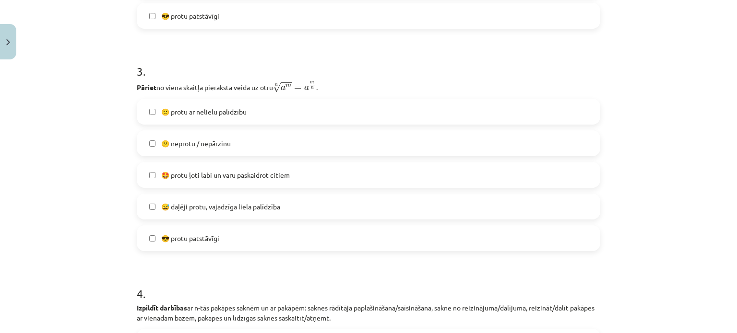
scroll to position [615, 0]
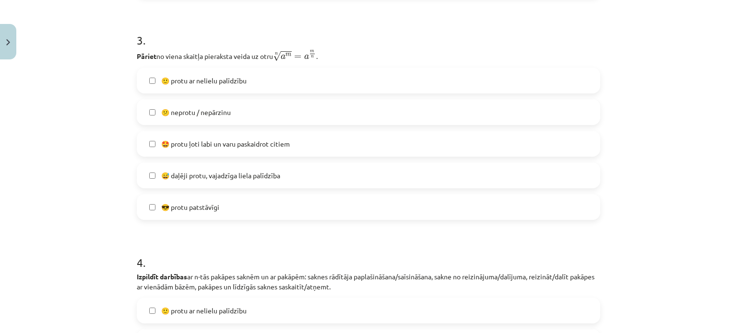
click at [368, 72] on label "🙂 protu ar nelielu palīdzību" at bounding box center [369, 81] width 462 height 24
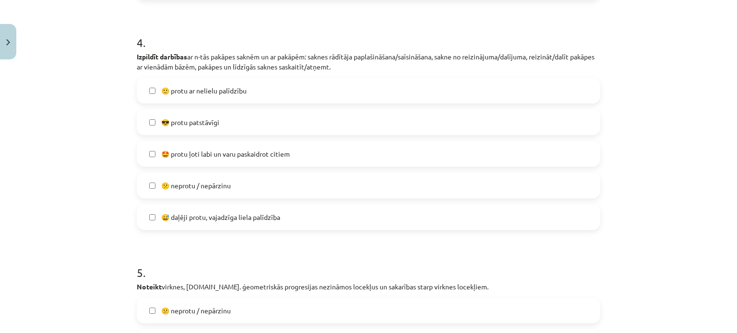
scroll to position [858, 0]
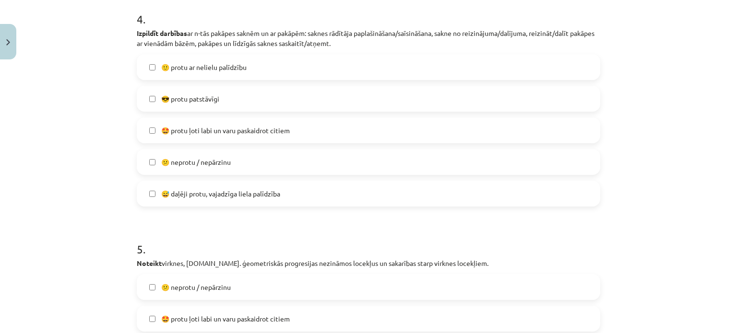
click at [419, 73] on label "🙂 protu ar nelielu palīdzību" at bounding box center [369, 67] width 462 height 24
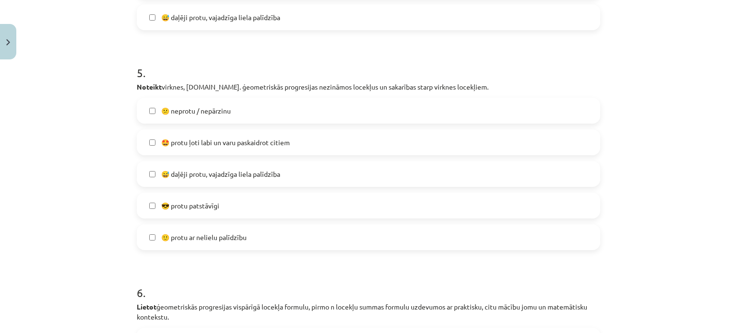
scroll to position [1041, 0]
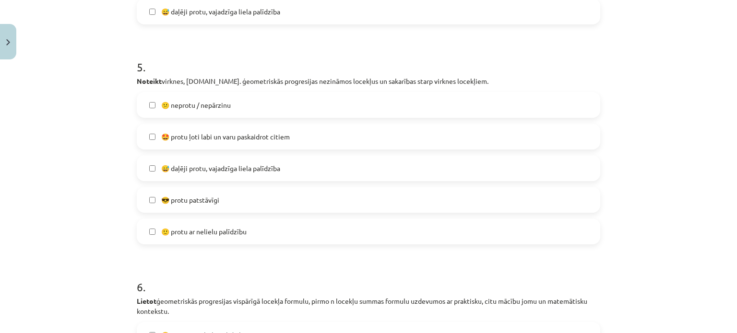
click at [314, 205] on label "😎 protu patstāvīgi" at bounding box center [369, 200] width 462 height 24
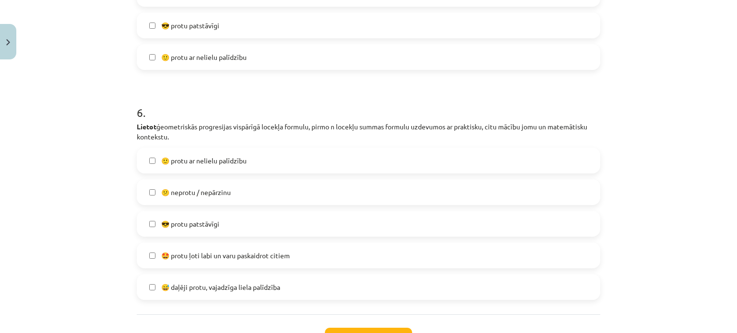
scroll to position [1225, 0]
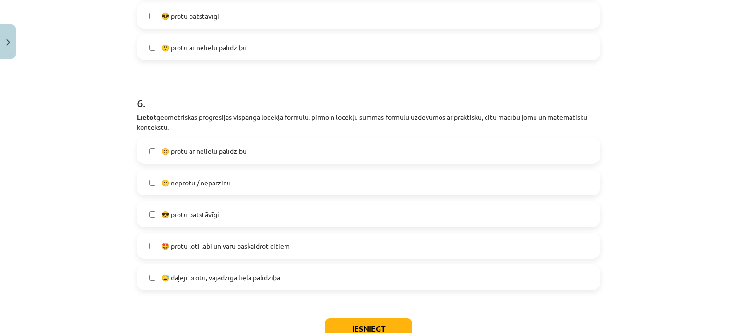
click at [471, 147] on label "🙂 protu ar nelielu palīdzību" at bounding box center [369, 151] width 462 height 24
click at [363, 325] on button "Iesniegt" at bounding box center [368, 329] width 87 height 21
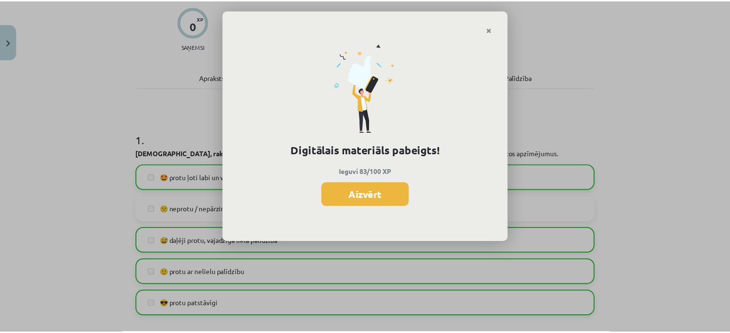
scroll to position [79, 0]
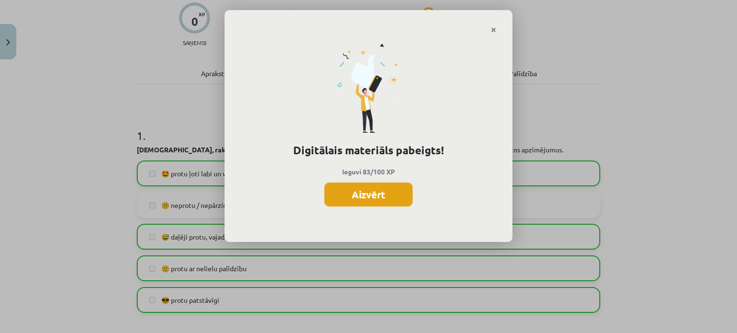
click at [363, 193] on button "Aizvērt" at bounding box center [368, 195] width 88 height 24
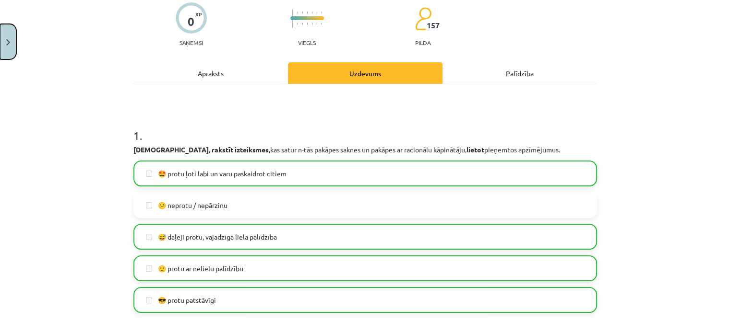
click at [0, 44] on button "Close" at bounding box center [8, 42] width 16 height 36
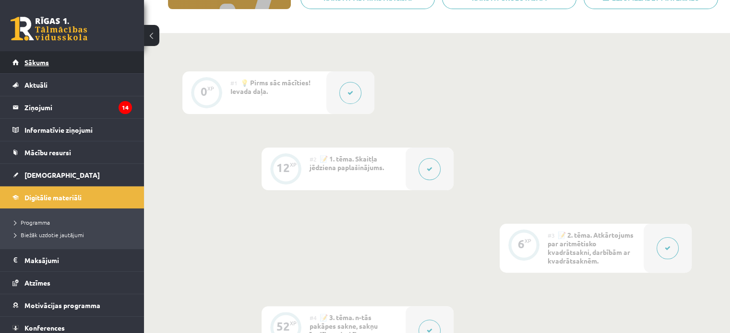
click at [69, 63] on link "Sākums" at bounding box center [71, 62] width 119 height 22
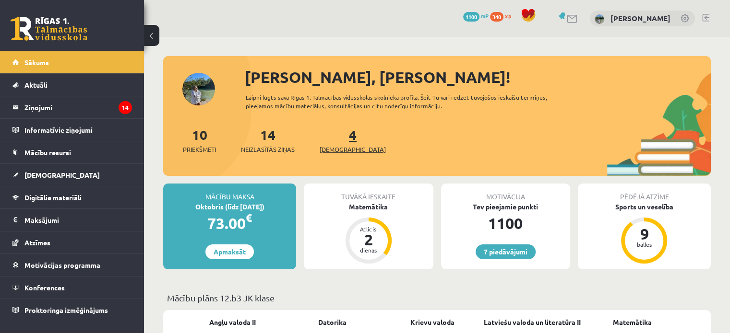
click at [345, 150] on span "[DEMOGRAPHIC_DATA]" at bounding box center [353, 150] width 66 height 10
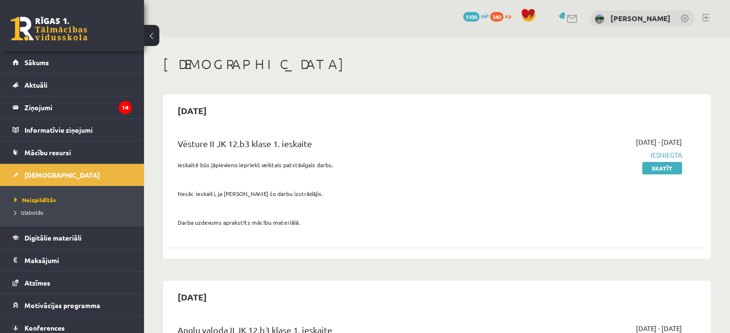
drag, startPoint x: 729, startPoint y: 11, endPoint x: 731, endPoint y: 19, distance: 7.9
click at [729, 19] on html "0 Dāvanas 1100 mP 340 xp [PERSON_NAME] Sākums Aktuāli Kā mācīties eSKOLĀ Kontak…" at bounding box center [365, 166] width 730 height 333
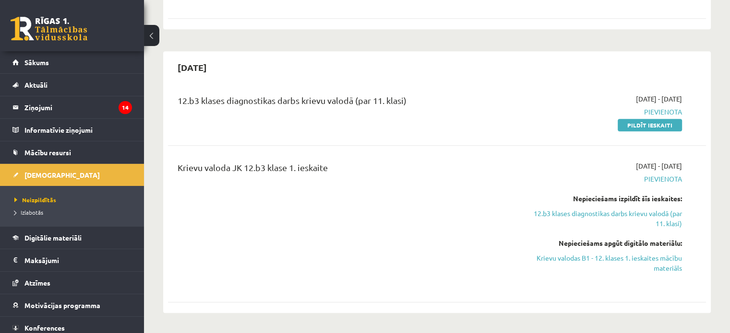
scroll to position [914, 0]
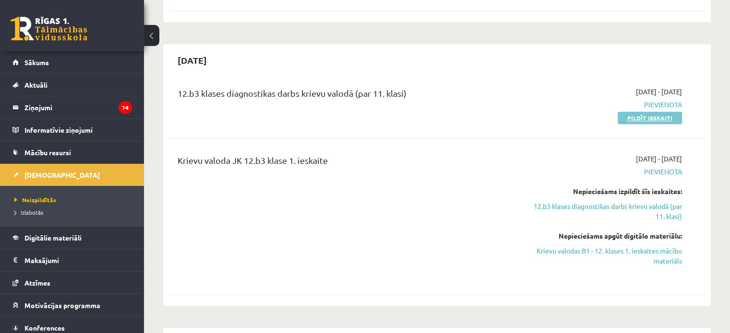
click at [646, 112] on link "Pildīt ieskaiti" at bounding box center [649, 118] width 64 height 12
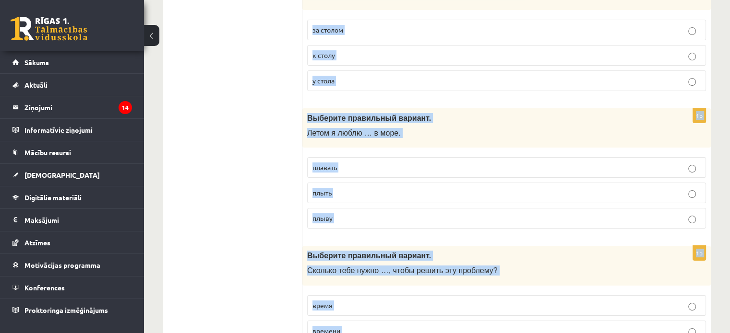
scroll to position [3784, 0]
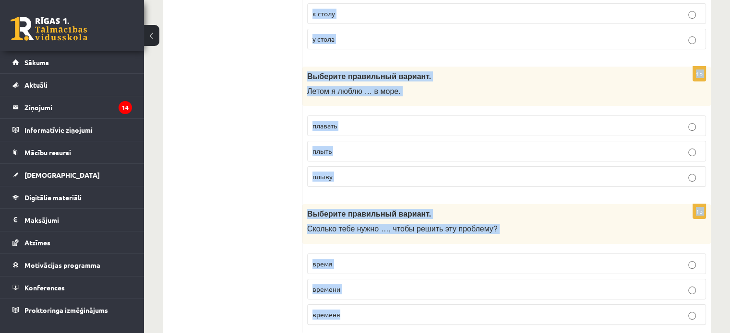
drag, startPoint x: 308, startPoint y: 187, endPoint x: 457, endPoint y: 344, distance: 216.2
copy form "Выберите правильный вариант. Быть здоровым (просто) …, если ведёшь здоровый обр…"
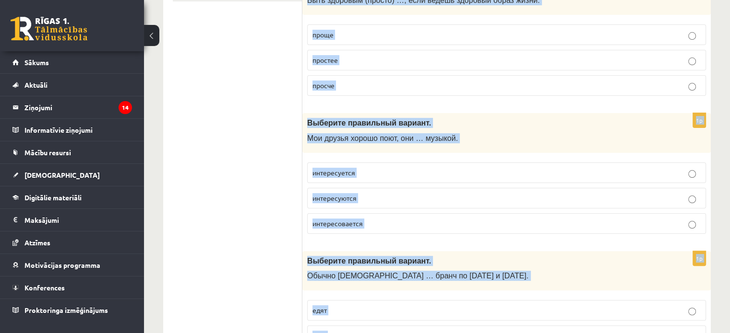
scroll to position [106, 0]
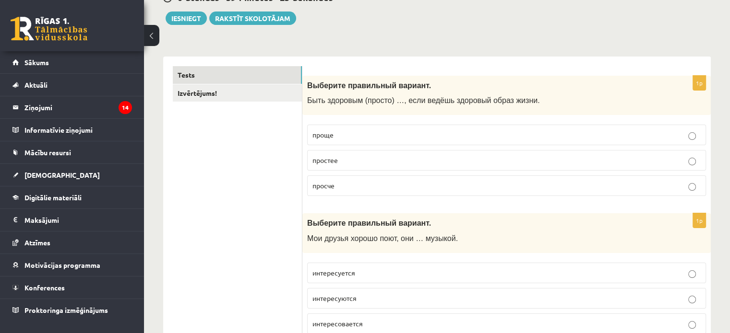
click at [554, 134] on p "проще" at bounding box center [506, 135] width 388 height 10
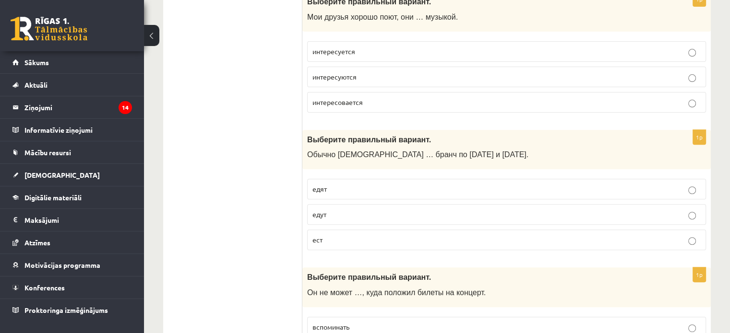
scroll to position [322, 0]
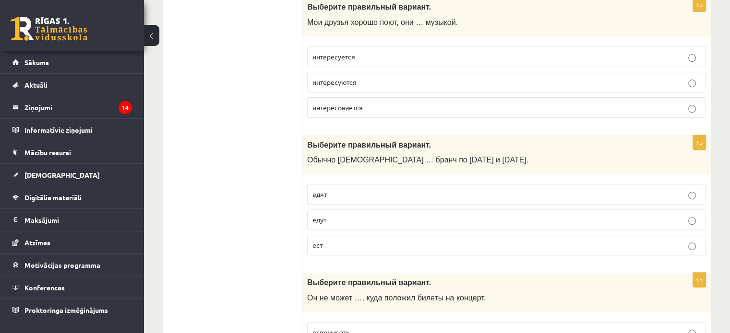
click at [419, 73] on label "интересуются" at bounding box center [506, 82] width 399 height 21
drag, startPoint x: 371, startPoint y: 197, endPoint x: 685, endPoint y: 194, distance: 314.3
click at [685, 194] on p "едят" at bounding box center [506, 195] width 388 height 10
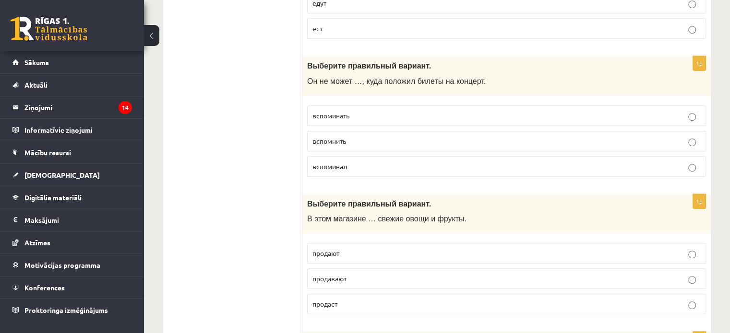
scroll to position [544, 0]
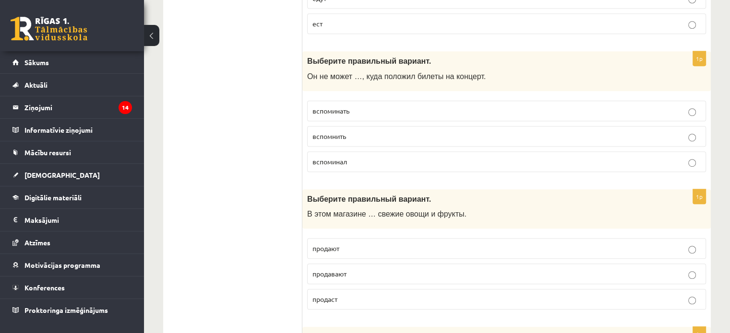
click at [374, 132] on p "вспомнить" at bounding box center [506, 136] width 388 height 10
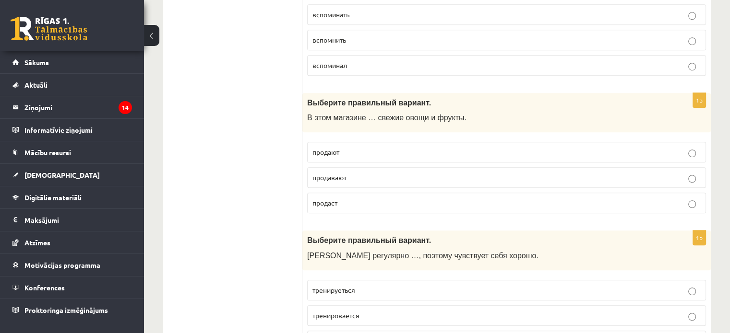
scroll to position [676, 0]
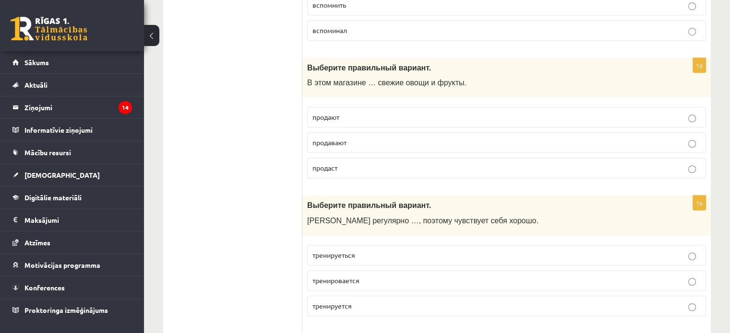
click at [361, 102] on fieldset "продают продавают продаст" at bounding box center [506, 141] width 399 height 79
click at [360, 112] on p "продают" at bounding box center [506, 117] width 388 height 10
click at [434, 250] on p "тренируеться" at bounding box center [506, 255] width 388 height 10
click at [358, 304] on p "тренируется" at bounding box center [506, 306] width 388 height 10
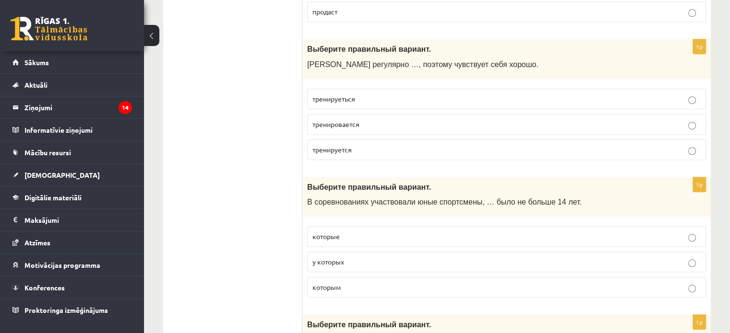
scroll to position [842, 0]
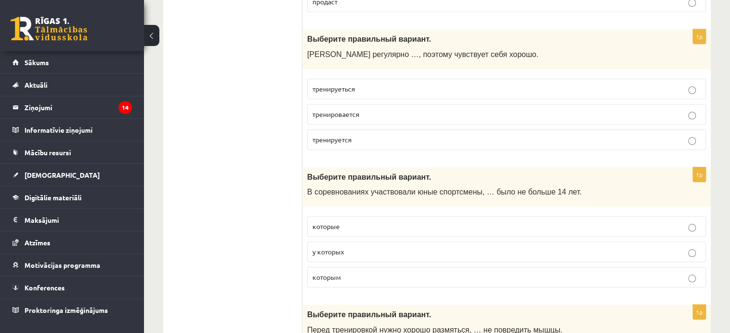
click at [385, 273] on p "которым" at bounding box center [506, 278] width 388 height 10
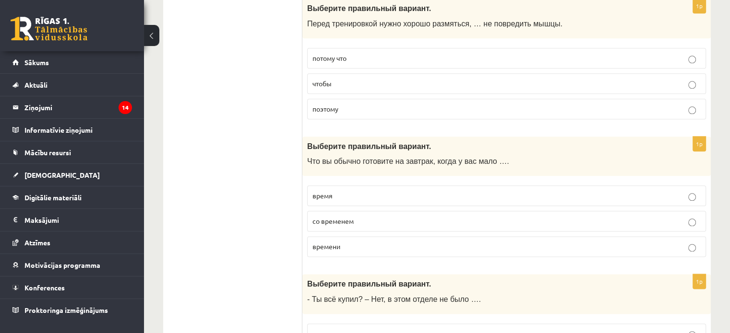
scroll to position [1153, 0]
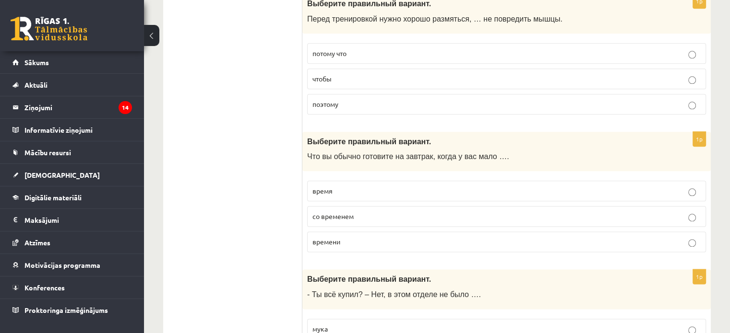
click at [341, 74] on p "чтобы" at bounding box center [506, 79] width 388 height 10
click at [353, 239] on p "времени" at bounding box center [506, 242] width 388 height 10
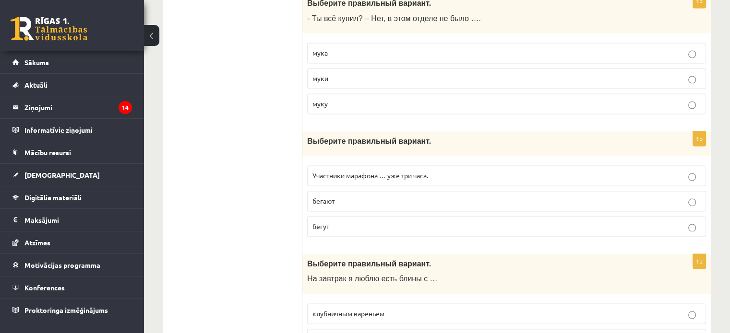
scroll to position [1400, 0]
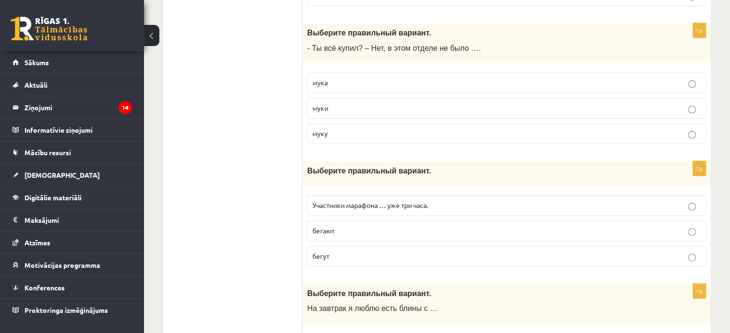
click at [347, 251] on p "бегут" at bounding box center [506, 256] width 388 height 10
click at [372, 103] on p "муки" at bounding box center [506, 108] width 388 height 10
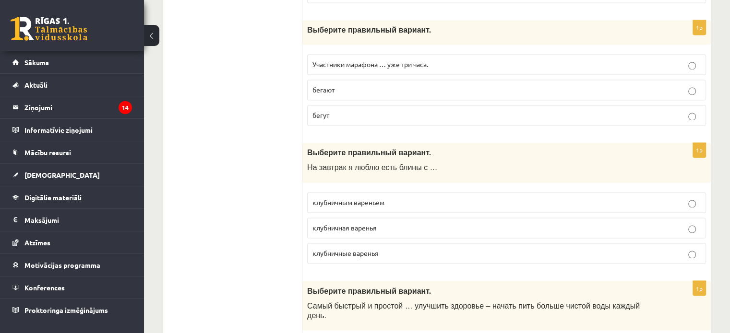
scroll to position [1587, 0]
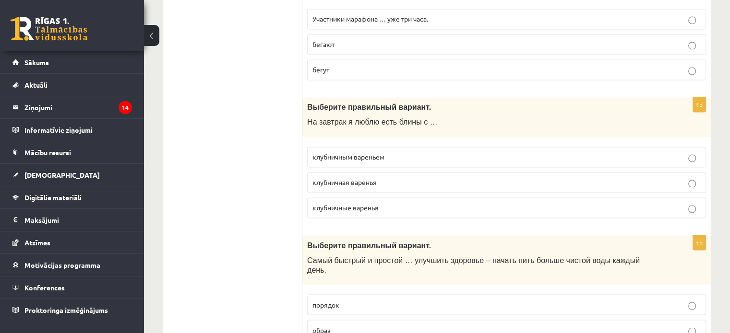
click at [361, 156] on label "клубничным вареньем" at bounding box center [506, 157] width 399 height 21
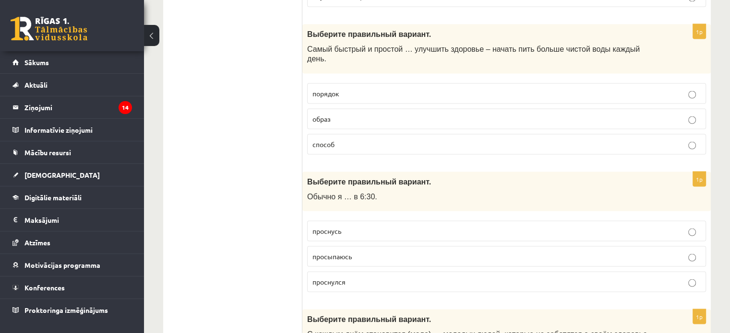
scroll to position [1808, 0]
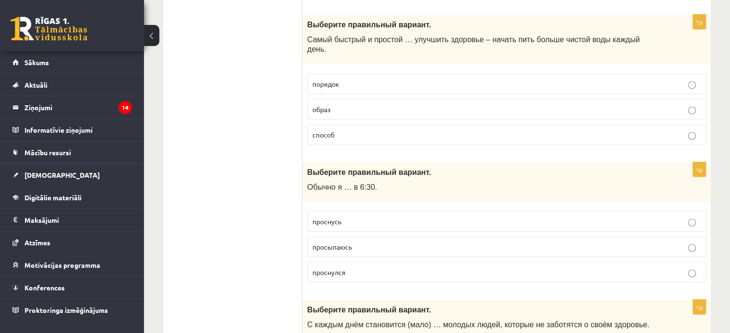
click at [349, 130] on p "способ" at bounding box center [506, 135] width 388 height 10
click at [368, 242] on p "просыпаюсь" at bounding box center [506, 247] width 388 height 10
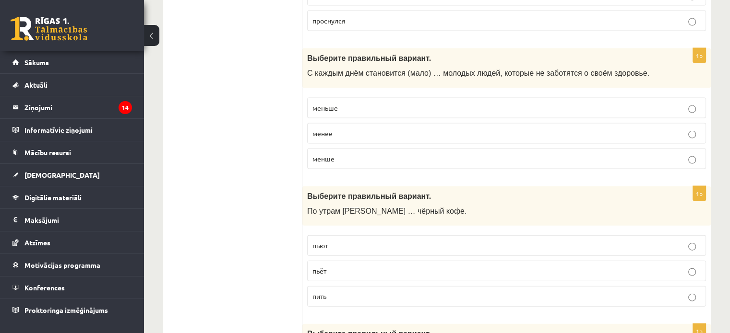
scroll to position [2075, 0]
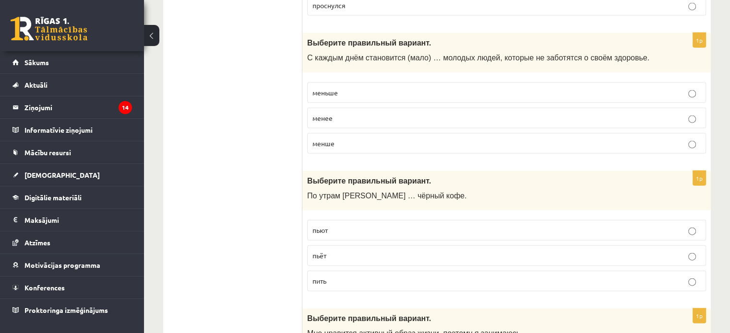
click at [409, 139] on p "менше" at bounding box center [506, 144] width 388 height 10
click at [417, 83] on label "меньше" at bounding box center [506, 93] width 399 height 21
click at [348, 225] on fieldset "пьют пьёт пить" at bounding box center [506, 254] width 399 height 79
click at [349, 246] on label "пьёт" at bounding box center [506, 256] width 399 height 21
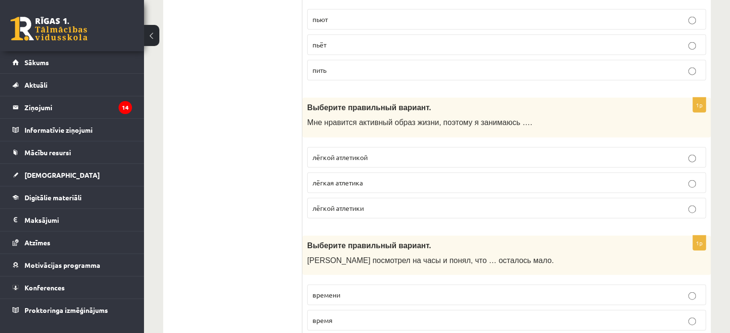
scroll to position [2291, 0]
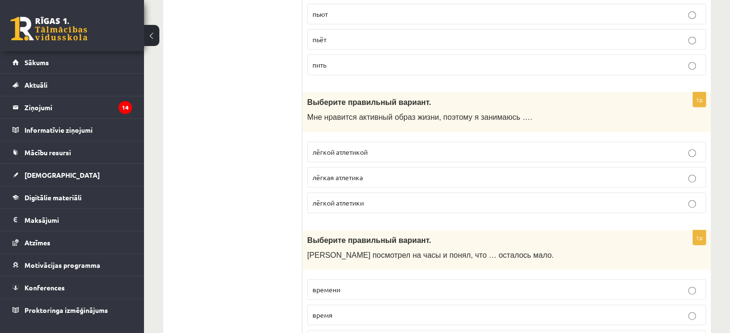
drag, startPoint x: 392, startPoint y: 134, endPoint x: 401, endPoint y: 142, distance: 12.2
click at [401, 142] on fieldset "лёгкой атлетикой лёгкая атлетика лёгкой атлетики" at bounding box center [506, 176] width 399 height 79
click at [439, 147] on p "лёгкой атлетикой" at bounding box center [506, 152] width 388 height 10
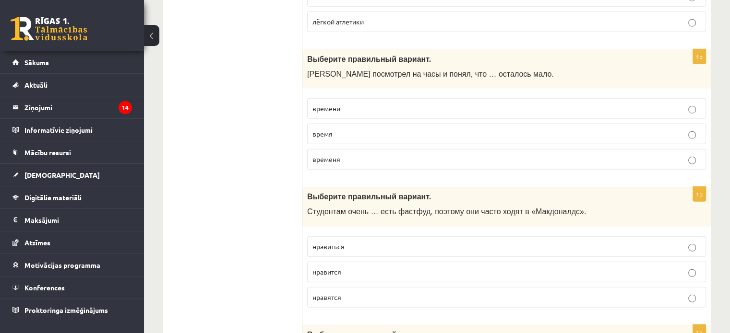
scroll to position [2482, 0]
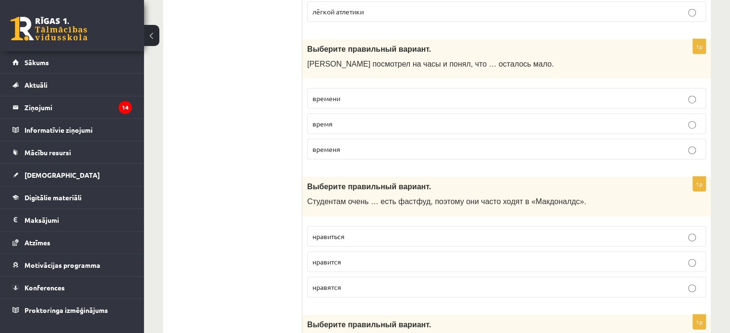
click at [373, 94] on p "времени" at bounding box center [506, 99] width 388 height 10
click at [416, 257] on p "нравится" at bounding box center [506, 262] width 388 height 10
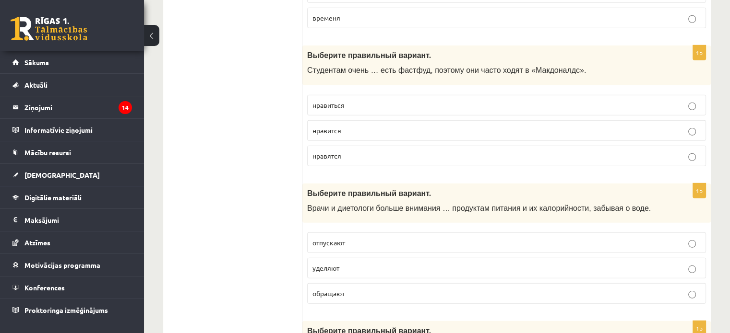
scroll to position [2633, 0]
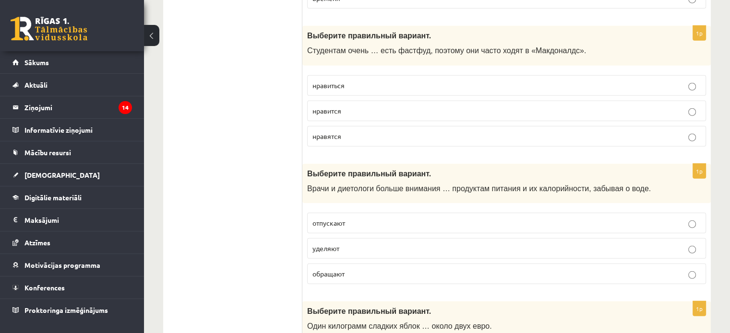
click at [674, 244] on p "уделяют" at bounding box center [506, 249] width 388 height 10
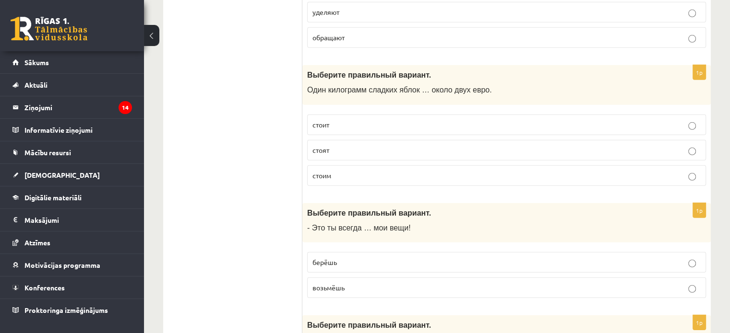
scroll to position [2865, 0]
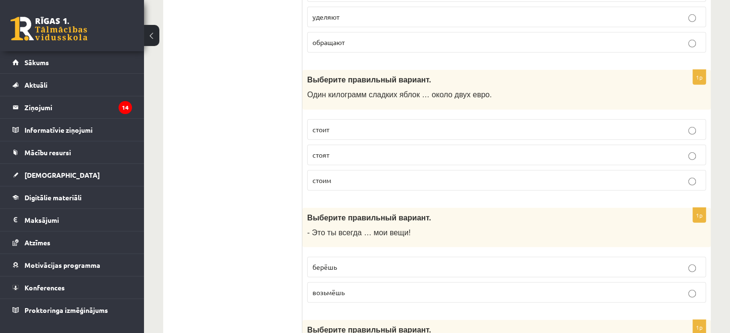
click at [334, 119] on label "стоит" at bounding box center [506, 129] width 399 height 21
click at [339, 262] on p "берёшь" at bounding box center [506, 267] width 388 height 10
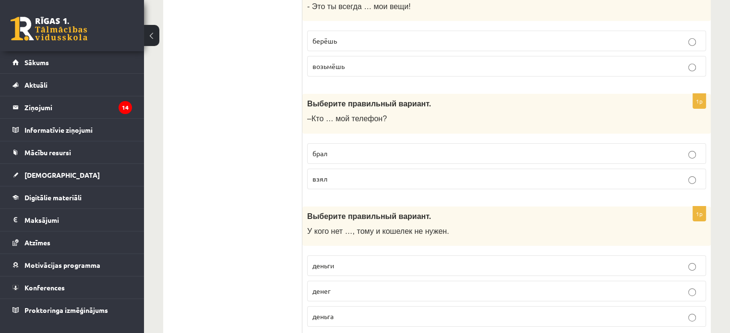
scroll to position [3096, 0]
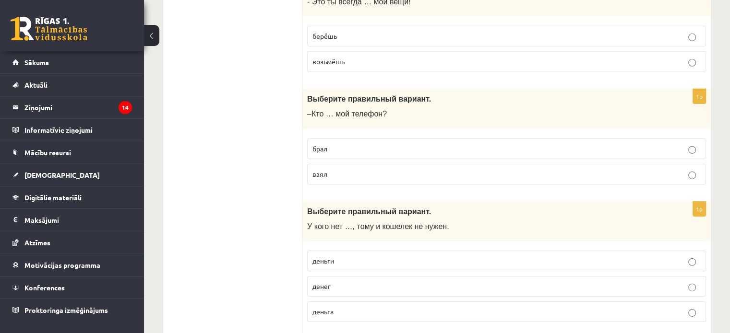
click at [332, 164] on label "взял" at bounding box center [506, 174] width 399 height 21
click at [377, 276] on label "денег" at bounding box center [506, 286] width 399 height 21
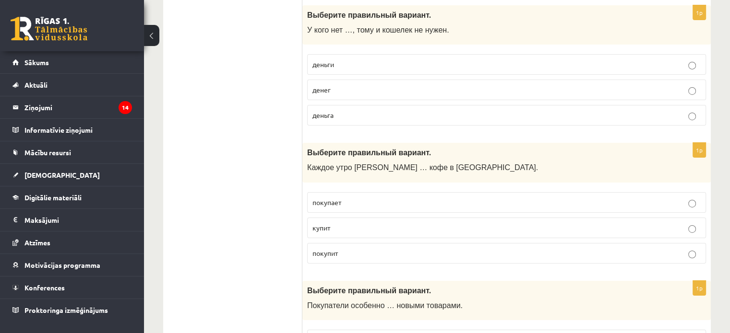
scroll to position [3298, 0]
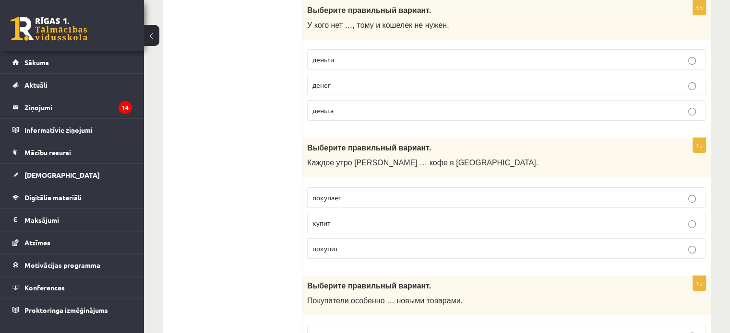
click at [419, 193] on p "покупает" at bounding box center [506, 198] width 388 height 10
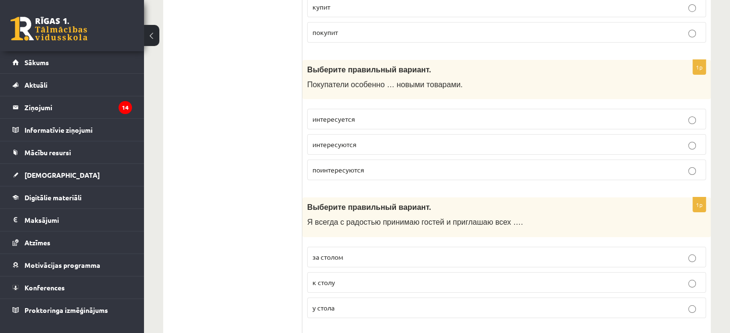
scroll to position [3510, 0]
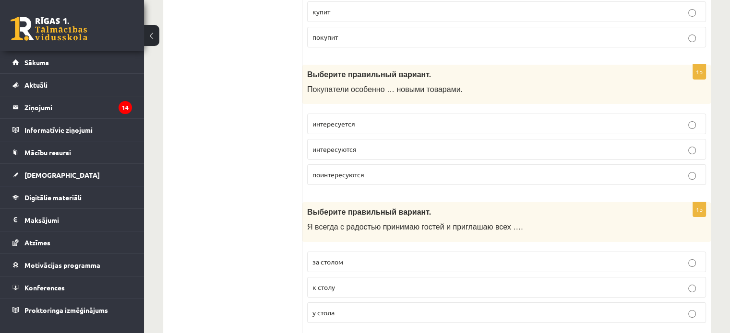
click at [374, 144] on p "интересуются" at bounding box center [506, 149] width 388 height 10
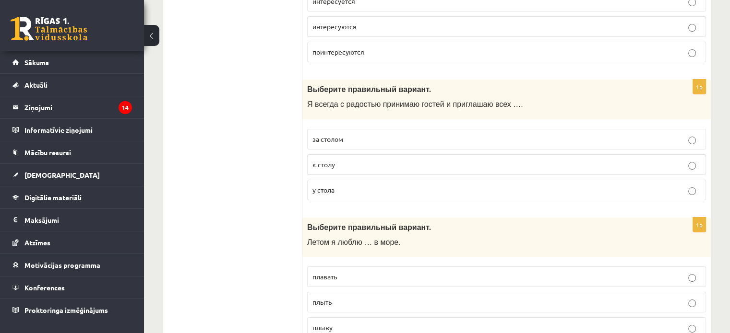
scroll to position [3657, 0]
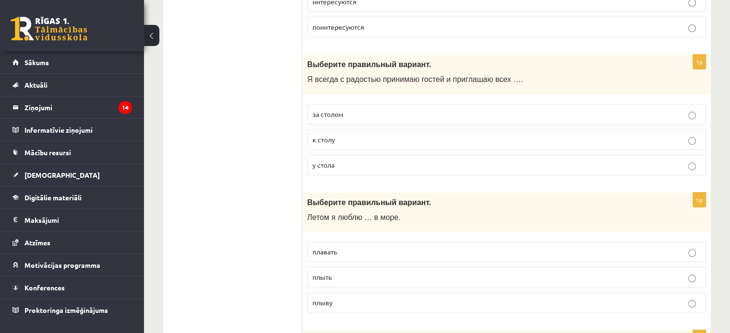
click at [356, 135] on p "к столу" at bounding box center [506, 140] width 388 height 10
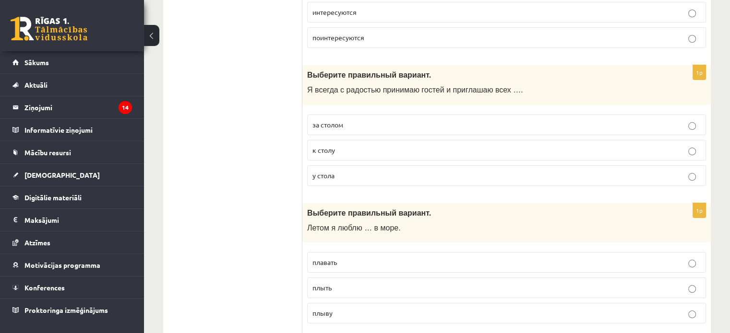
scroll to position [3784, 0]
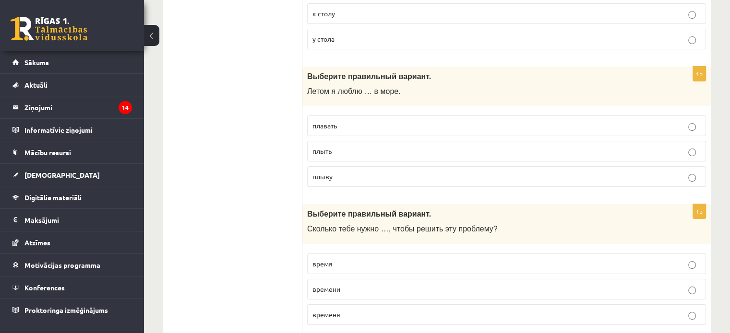
click at [359, 116] on label "плавать" at bounding box center [506, 126] width 399 height 21
click at [442, 285] on p "времени" at bounding box center [506, 290] width 388 height 10
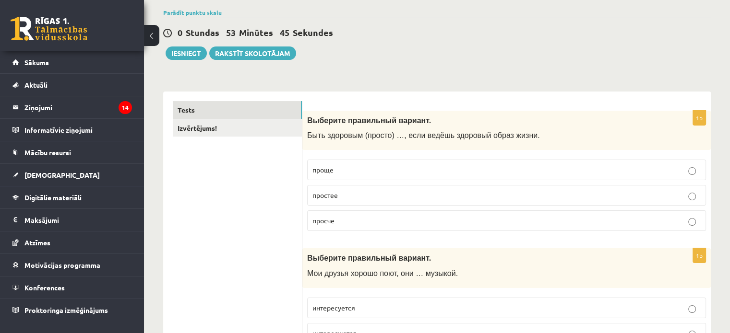
scroll to position [41, 0]
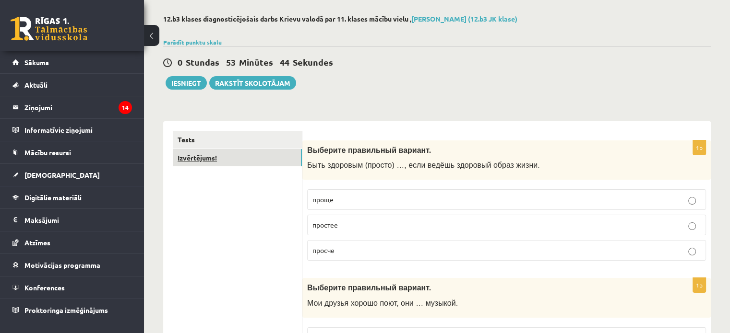
click at [282, 159] on link "Izvērtējums!" at bounding box center [237, 158] width 129 height 18
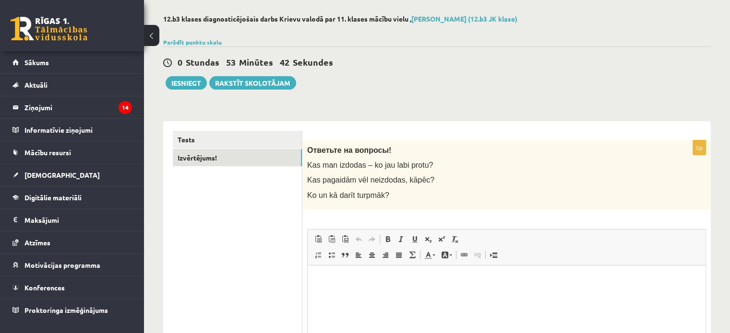
scroll to position [0, 0]
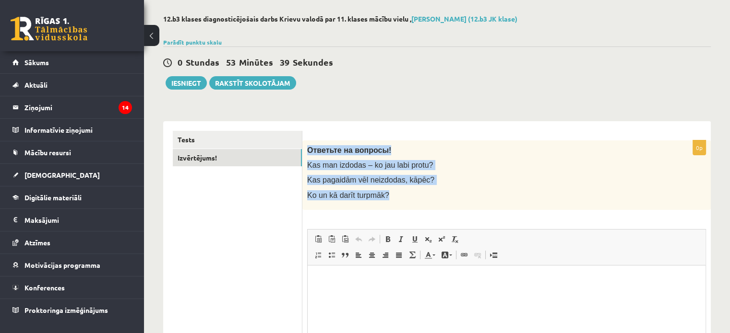
drag, startPoint x: 306, startPoint y: 148, endPoint x: 385, endPoint y: 199, distance: 93.9
click at [385, 199] on div "Ответьте на вопросы! Kas man izdodas – ko jau labi protu? Kas pagaidām vēl neiz…" at bounding box center [506, 176] width 408 height 70
copy div "Ответьте на вопросы! Kas man izdodas – ko jau labi protu? Kas pagaidām vēl neiz…"
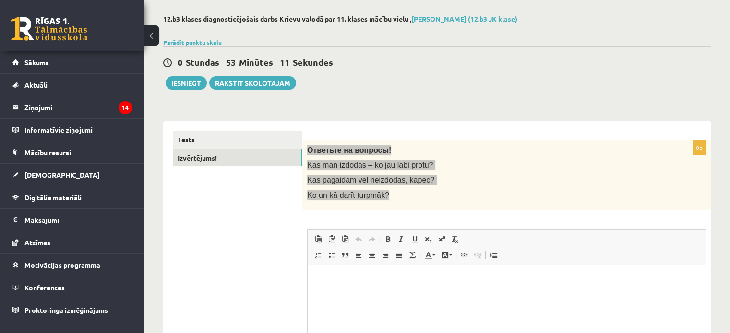
click at [373, 293] on html at bounding box center [507, 279] width 398 height 29
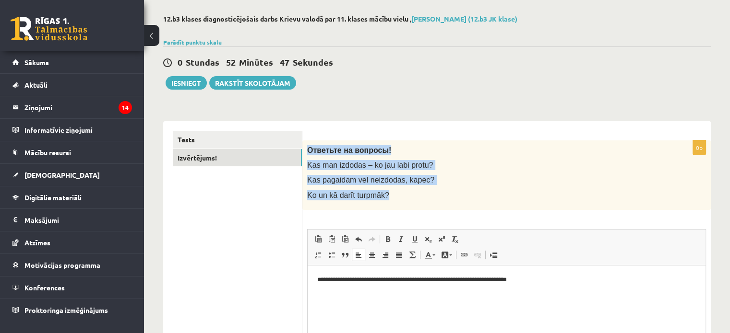
click at [495, 170] on p "Kas man izdodas – ko jau labi protu?" at bounding box center [482, 165] width 351 height 10
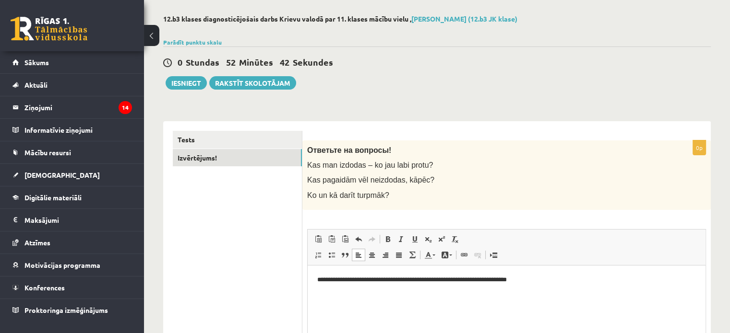
click at [375, 306] on html "**********" at bounding box center [507, 287] width 398 height 45
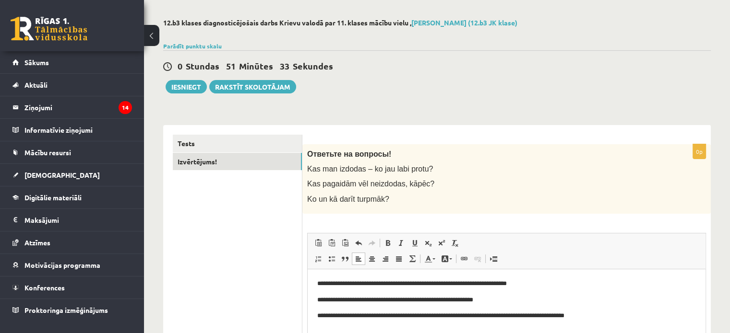
scroll to position [35, 0]
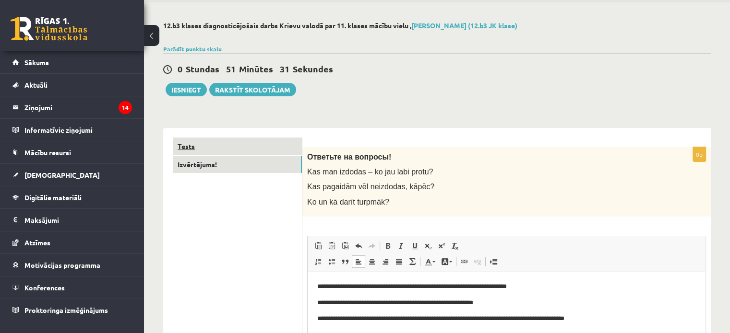
click at [246, 140] on link "Tests" at bounding box center [237, 147] width 129 height 18
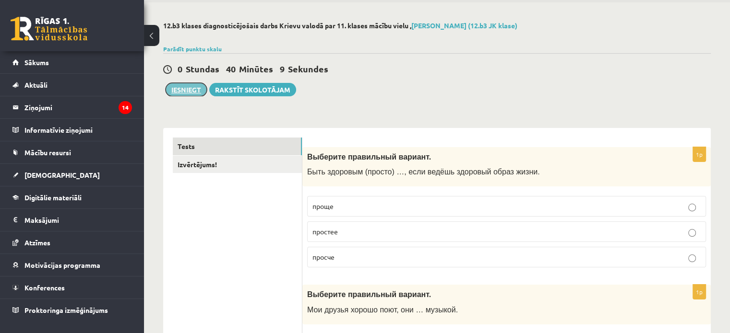
click at [197, 89] on button "Iesniegt" at bounding box center [186, 89] width 41 height 13
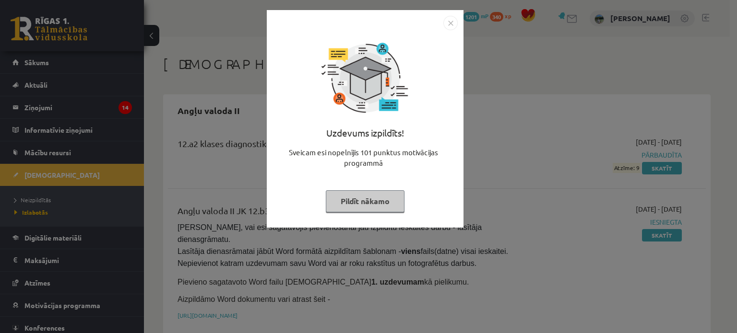
click at [453, 16] on img "Close" at bounding box center [450, 23] width 14 height 14
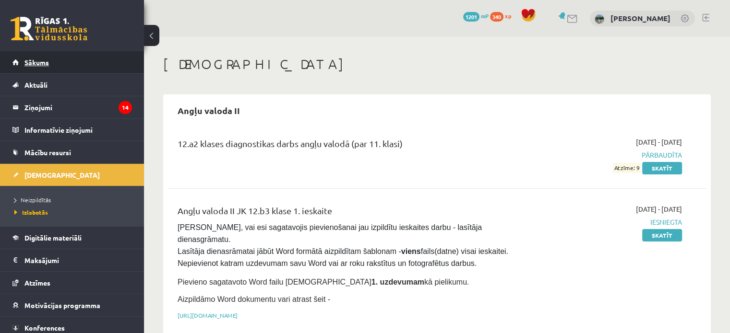
click at [82, 65] on link "Sākums" at bounding box center [71, 62] width 119 height 22
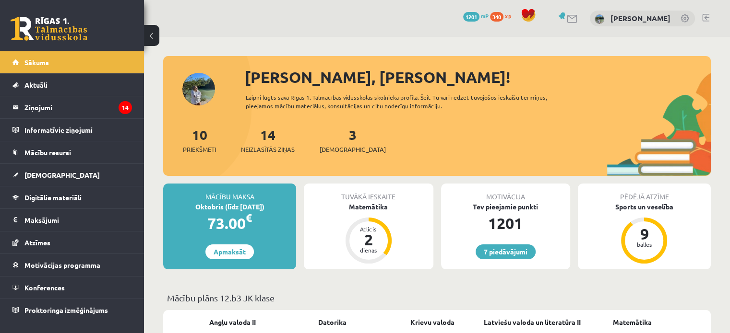
click at [82, 65] on link "Sākums" at bounding box center [71, 62] width 119 height 22
